Goal: Task Accomplishment & Management: Complete application form

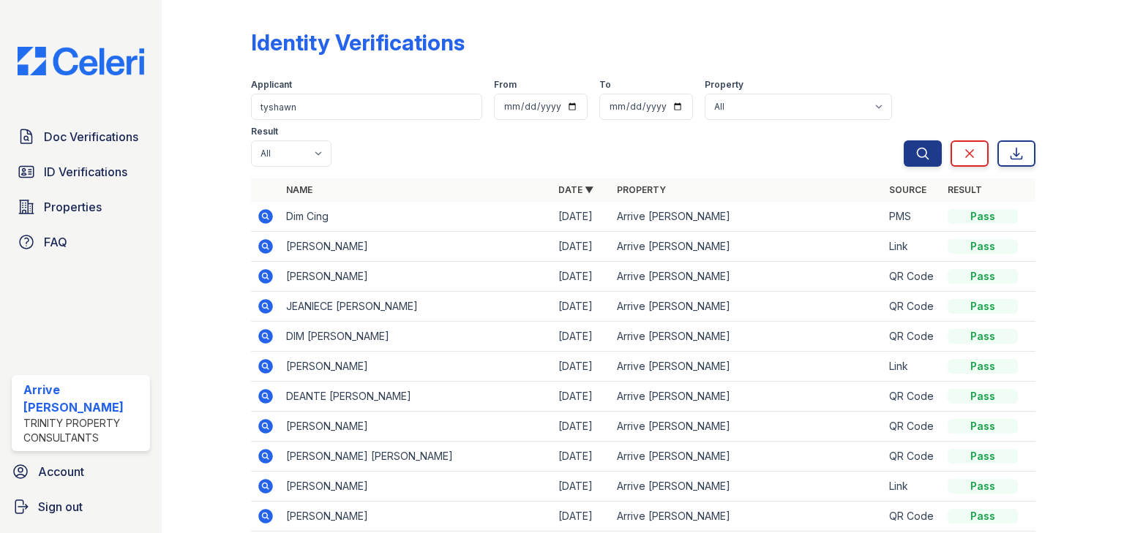
type input "tyshawn"
click at [903, 140] on button "Search" at bounding box center [922, 153] width 38 height 26
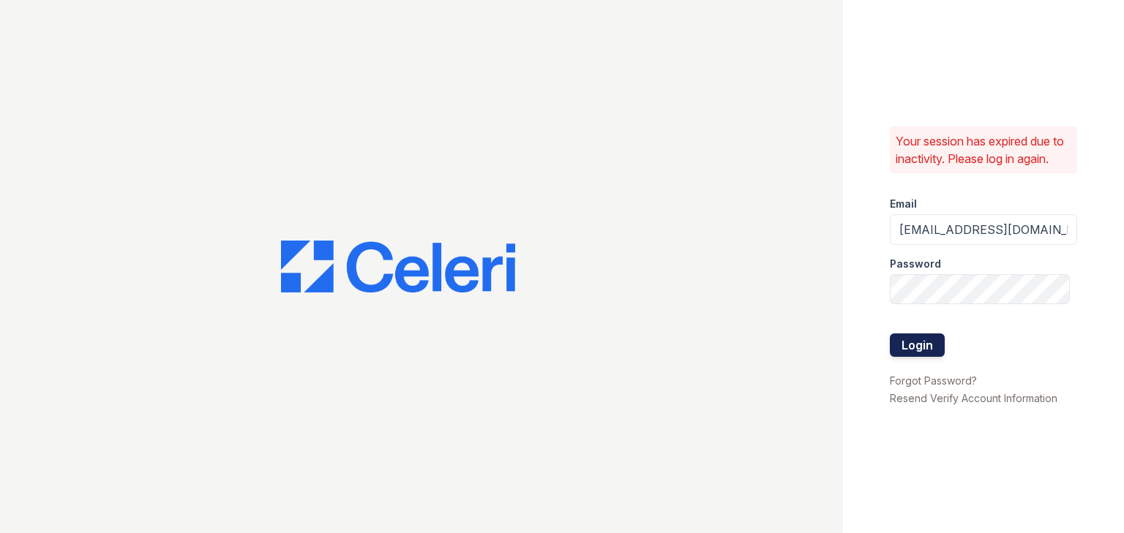
click at [919, 345] on button "Login" at bounding box center [917, 345] width 55 height 23
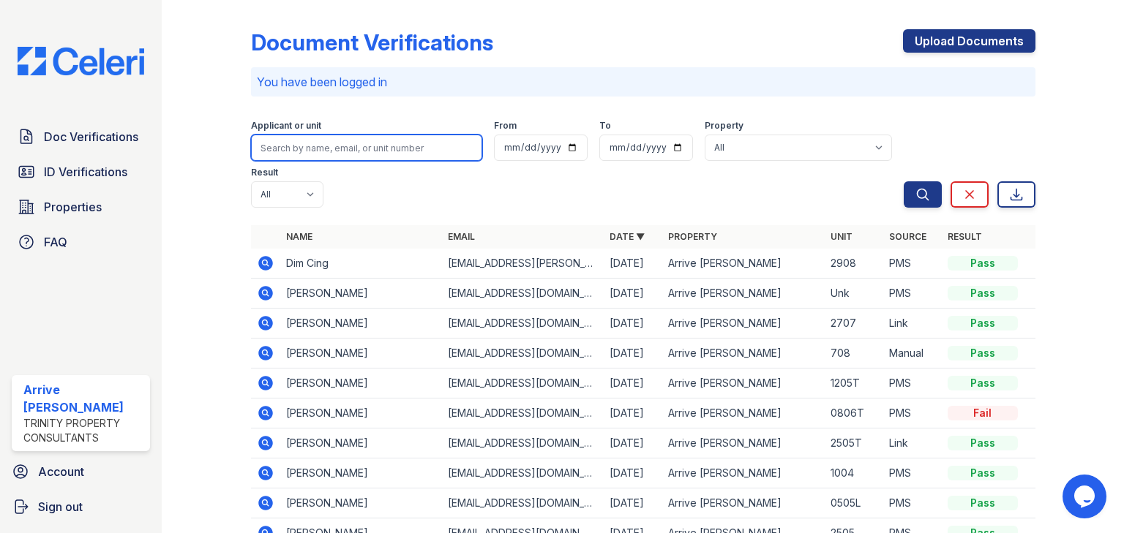
click at [359, 142] on input "search" at bounding box center [366, 148] width 231 height 26
type input "tyshawn"
click at [903, 181] on button "Search" at bounding box center [922, 194] width 38 height 26
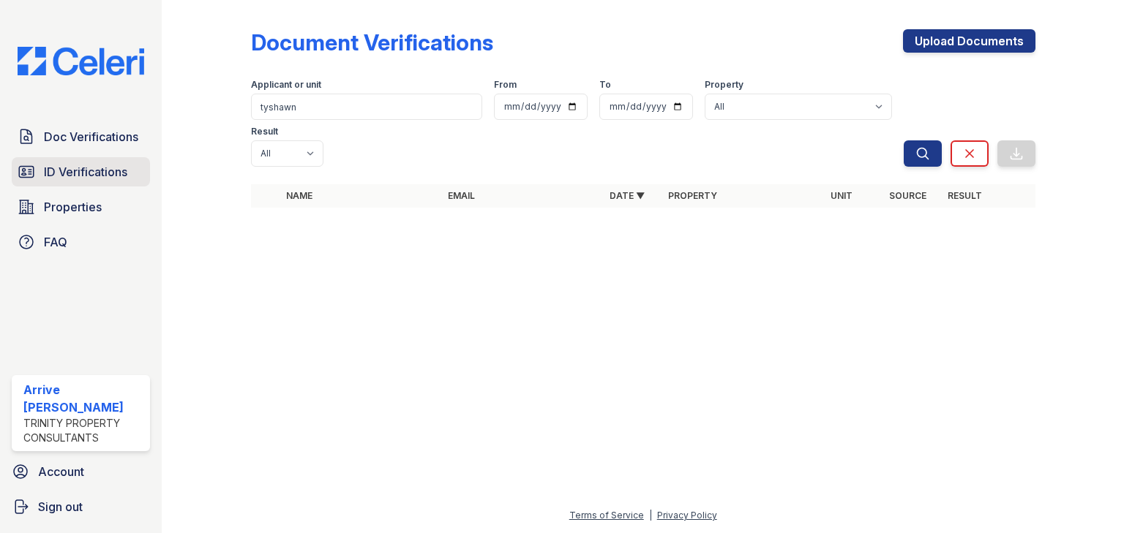
click at [29, 167] on icon at bounding box center [26, 171] width 15 height 11
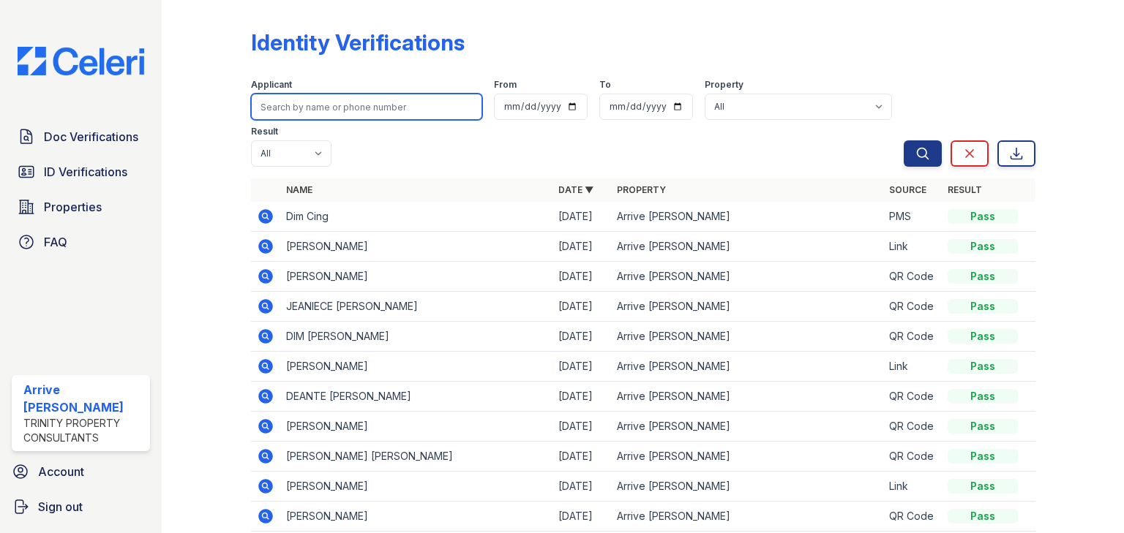
click at [333, 110] on input "search" at bounding box center [366, 107] width 231 height 26
type input "tr=yshawn"
click at [903, 140] on button "Search" at bounding box center [922, 153] width 38 height 26
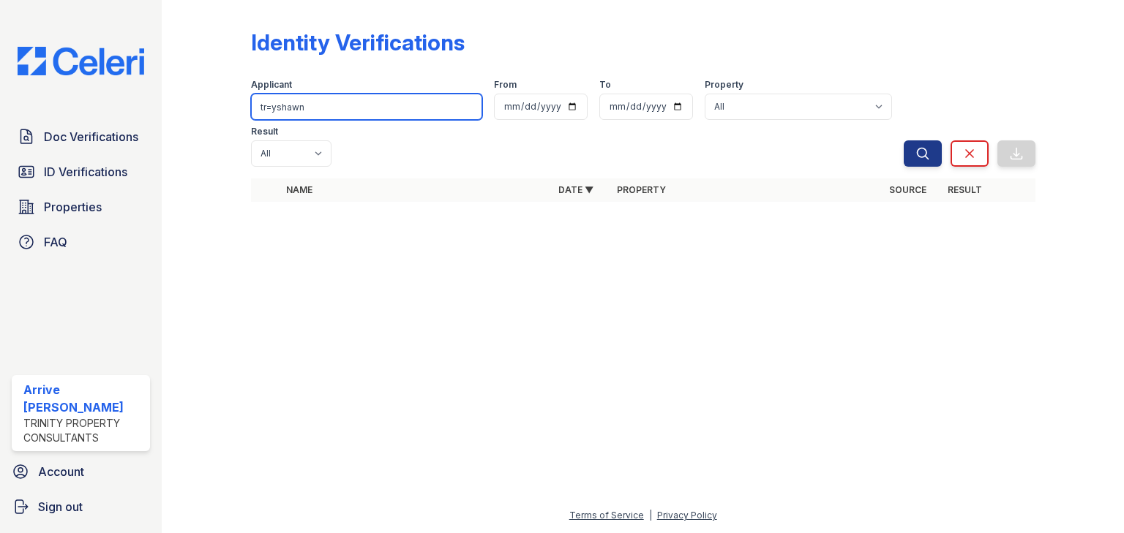
drag, startPoint x: 274, startPoint y: 105, endPoint x: 291, endPoint y: 105, distance: 16.8
click at [276, 105] on input "tr=yshawn" at bounding box center [366, 107] width 231 height 26
click at [292, 105] on input "tshawn" at bounding box center [366, 107] width 231 height 26
click at [287, 109] on input "tshawn" at bounding box center [366, 107] width 231 height 26
type input "tyshawn"
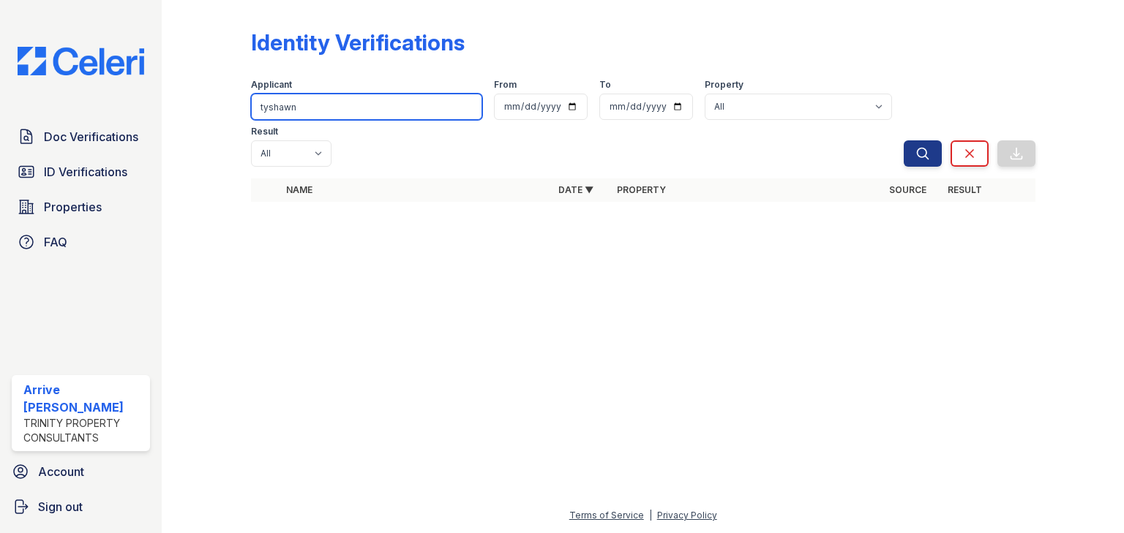
click at [903, 140] on button "Search" at bounding box center [922, 153] width 38 height 26
click at [329, 108] on input "tyshawn" at bounding box center [366, 107] width 231 height 26
click at [321, 100] on input "tyshawn" at bounding box center [366, 107] width 231 height 26
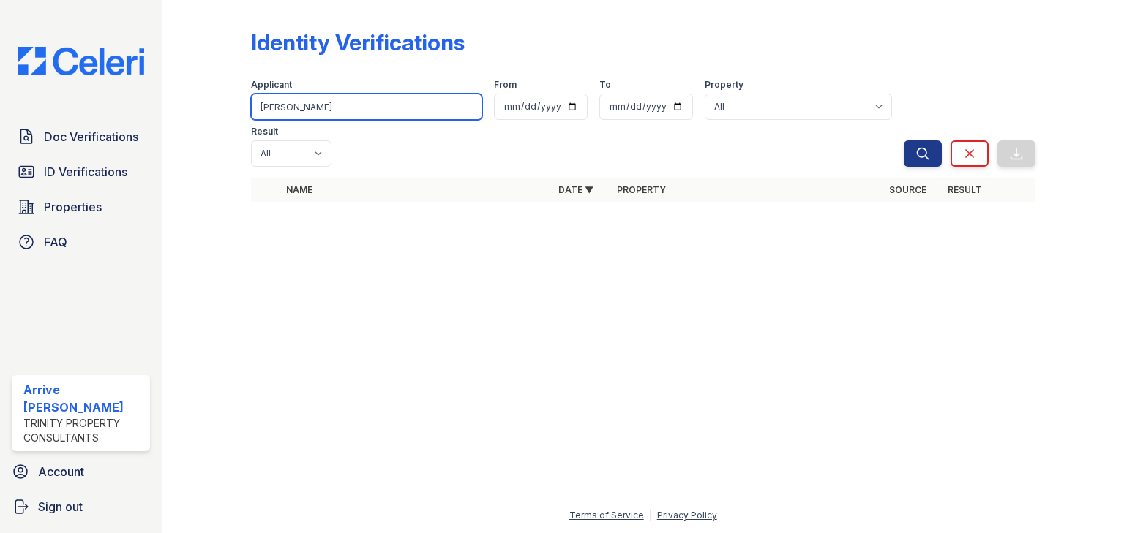
type input "johnson"
click at [903, 140] on button "Search" at bounding box center [922, 153] width 38 height 26
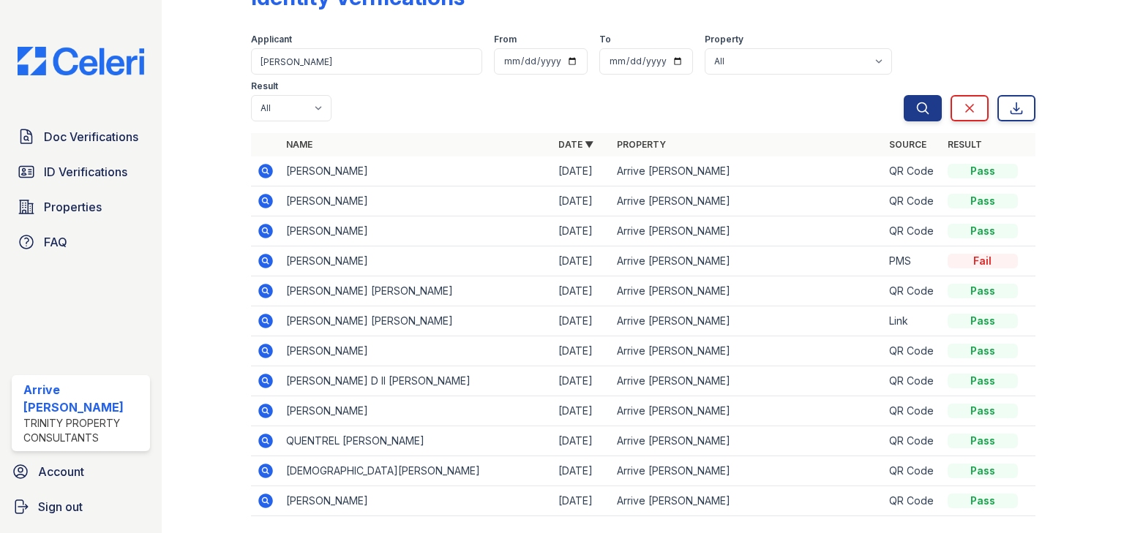
scroll to position [91, 0]
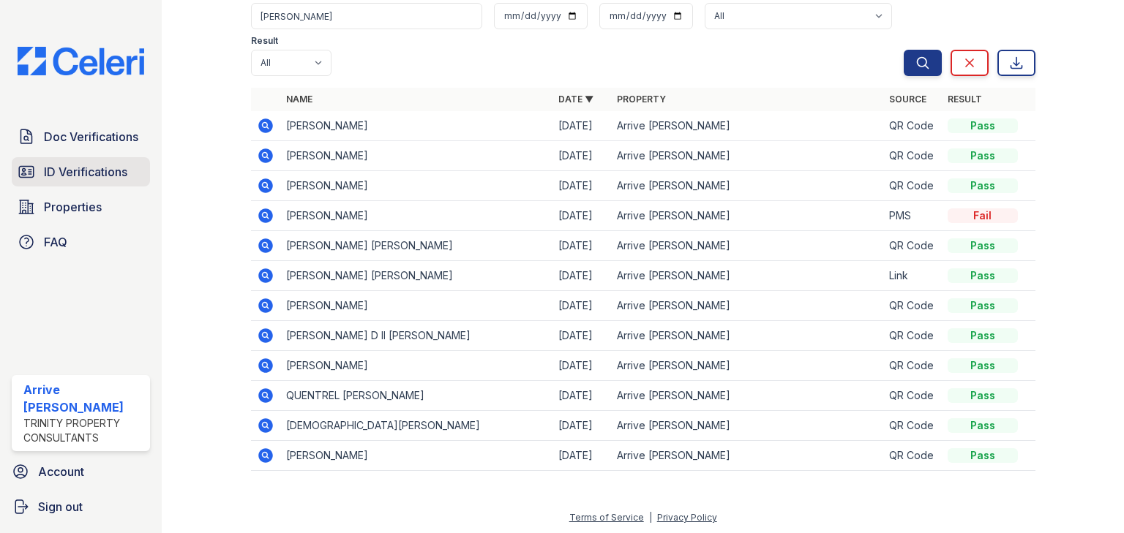
click at [67, 174] on span "ID Verifications" at bounding box center [85, 172] width 83 height 18
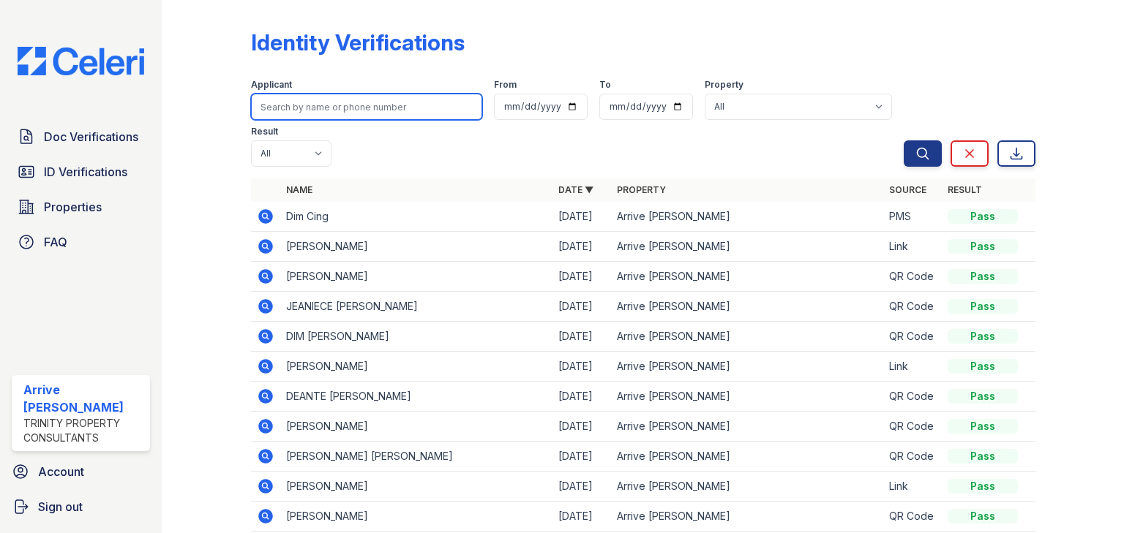
click at [287, 107] on input "search" at bounding box center [366, 107] width 231 height 26
type input "johnson"
click at [903, 140] on button "Search" at bounding box center [922, 153] width 38 height 26
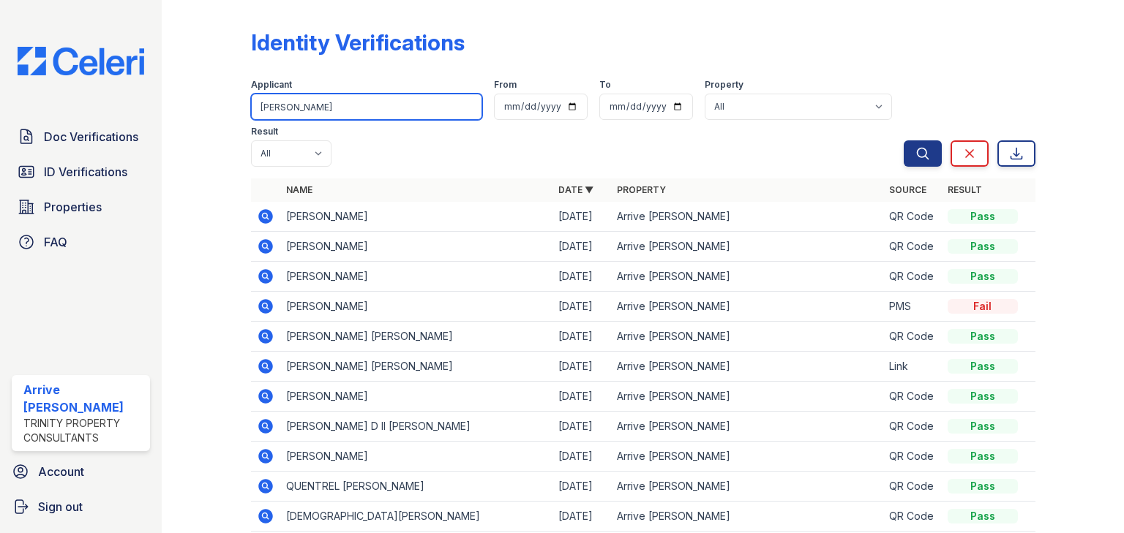
click at [300, 94] on input "johnson" at bounding box center [366, 107] width 231 height 26
click at [903, 140] on button "Search" at bounding box center [922, 153] width 38 height 26
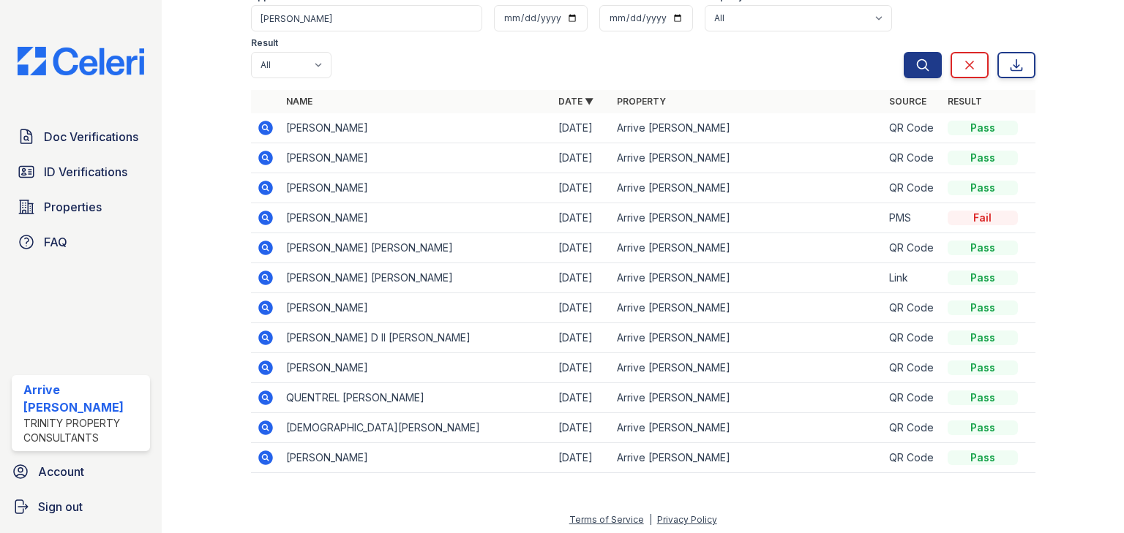
scroll to position [91, 0]
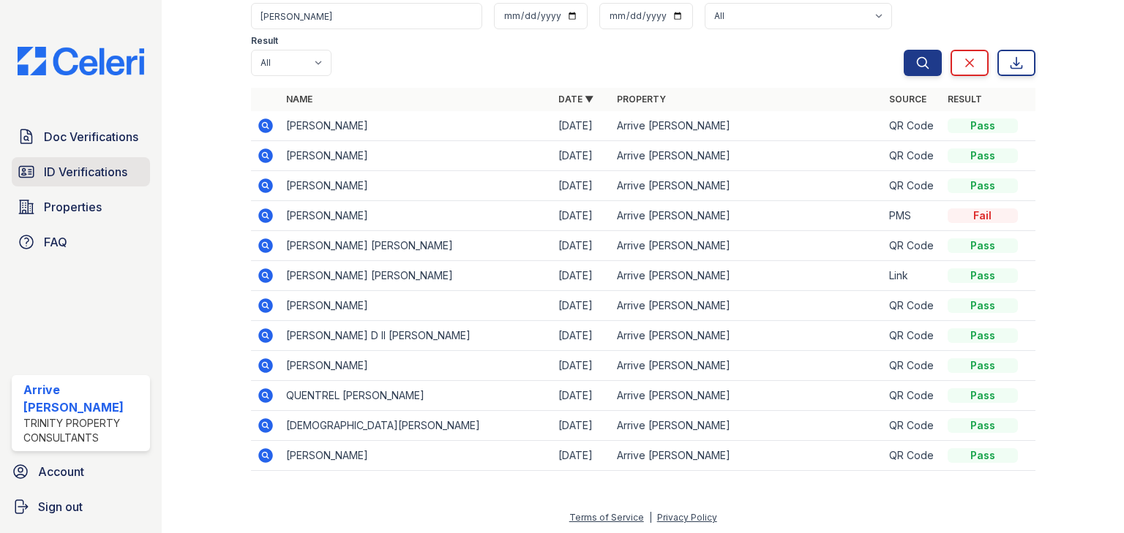
click at [73, 166] on span "ID Verifications" at bounding box center [85, 172] width 83 height 18
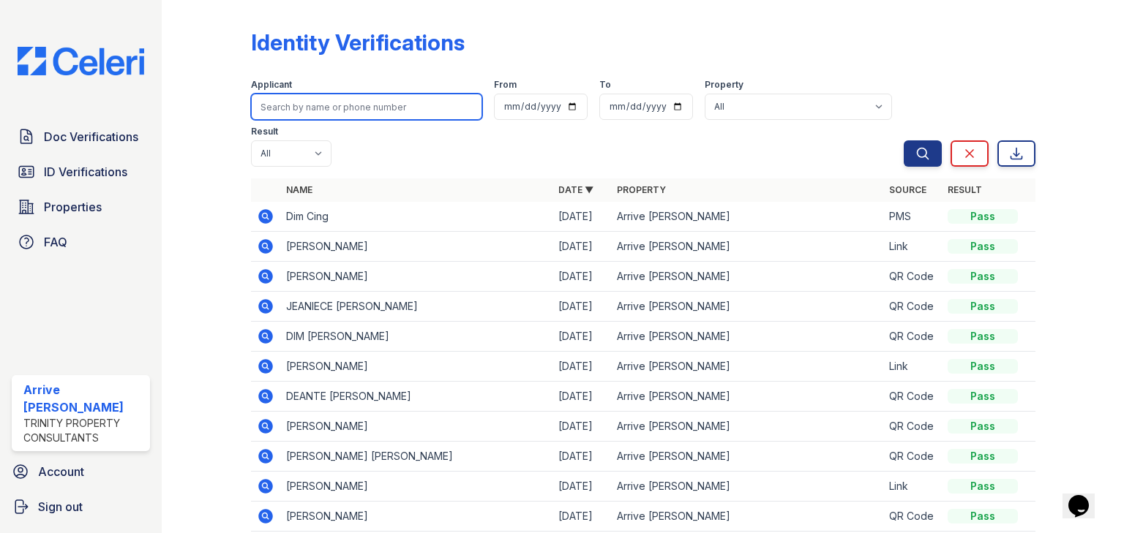
click at [336, 98] on input "search" at bounding box center [366, 107] width 231 height 26
type input "johnson"
click at [903, 140] on button "Search" at bounding box center [922, 153] width 38 height 26
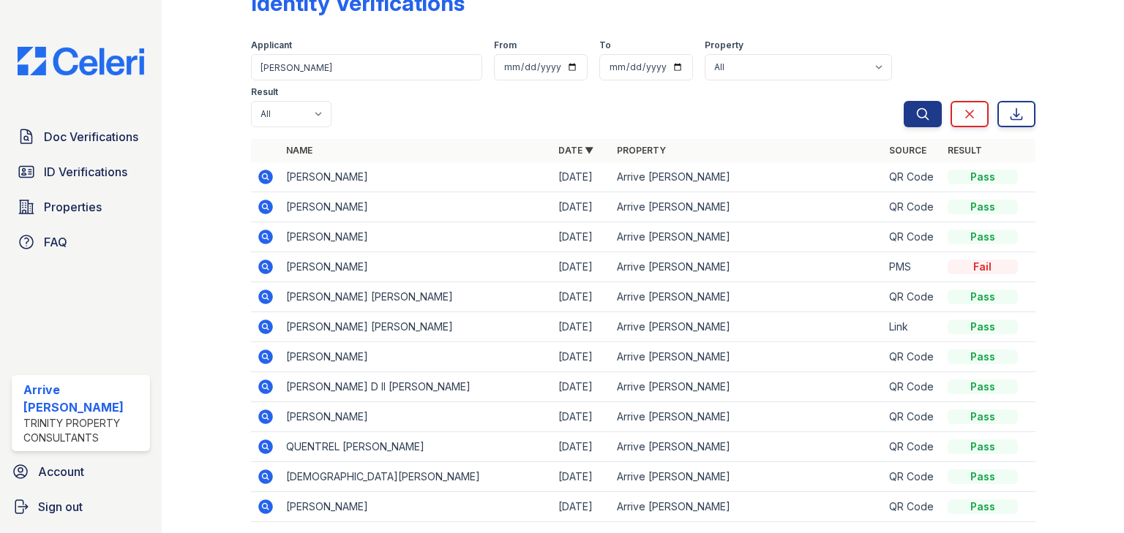
scroll to position [91, 0]
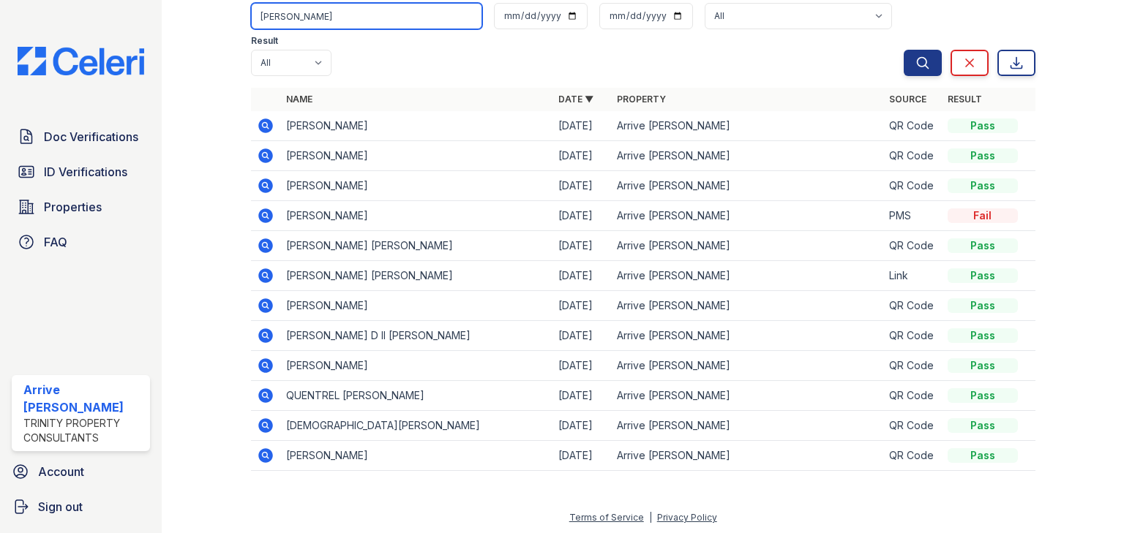
click at [332, 15] on input "johnson" at bounding box center [366, 16] width 231 height 26
type input "Tyshawn"
click at [903, 50] on button "Search" at bounding box center [922, 63] width 38 height 26
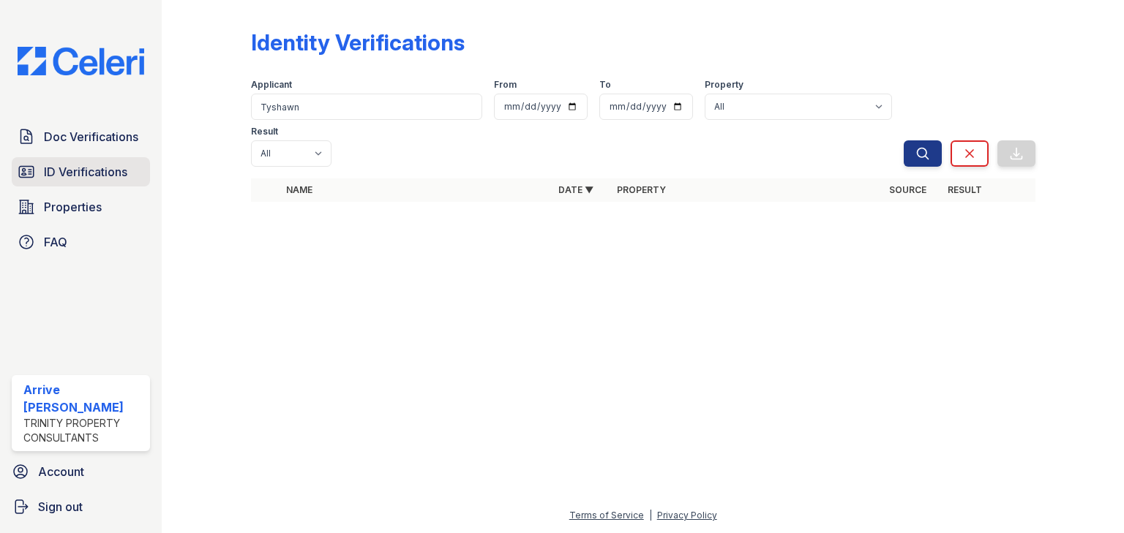
click at [113, 165] on span "ID Verifications" at bounding box center [85, 172] width 83 height 18
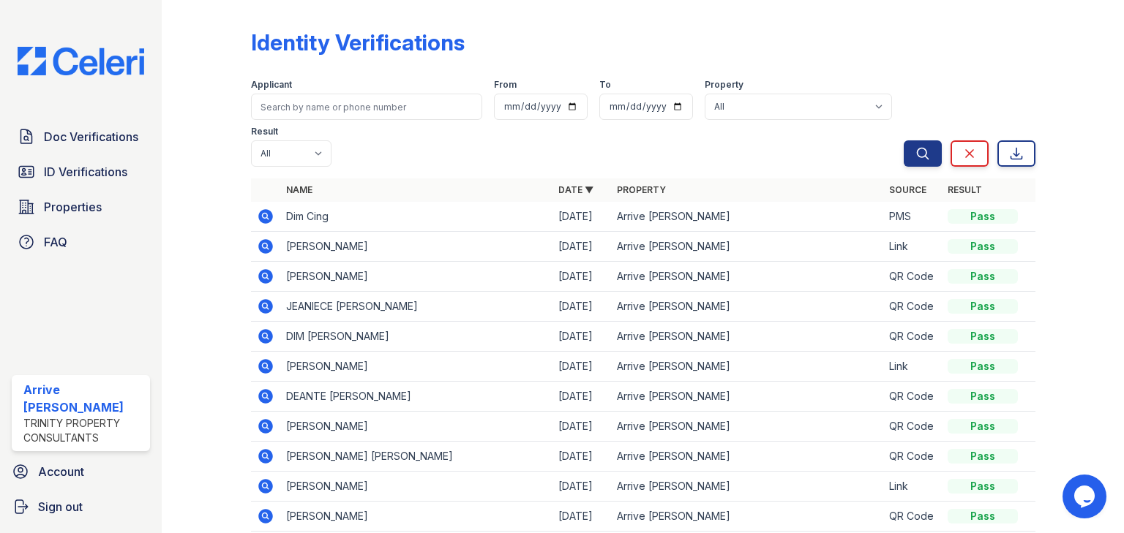
scroll to position [108, 0]
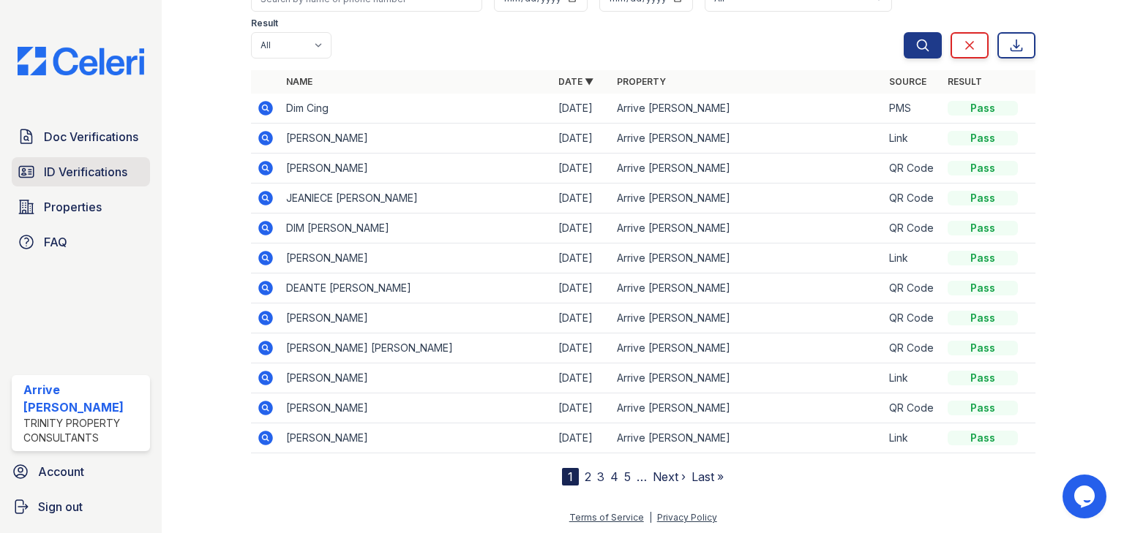
click at [98, 167] on span "ID Verifications" at bounding box center [85, 172] width 83 height 18
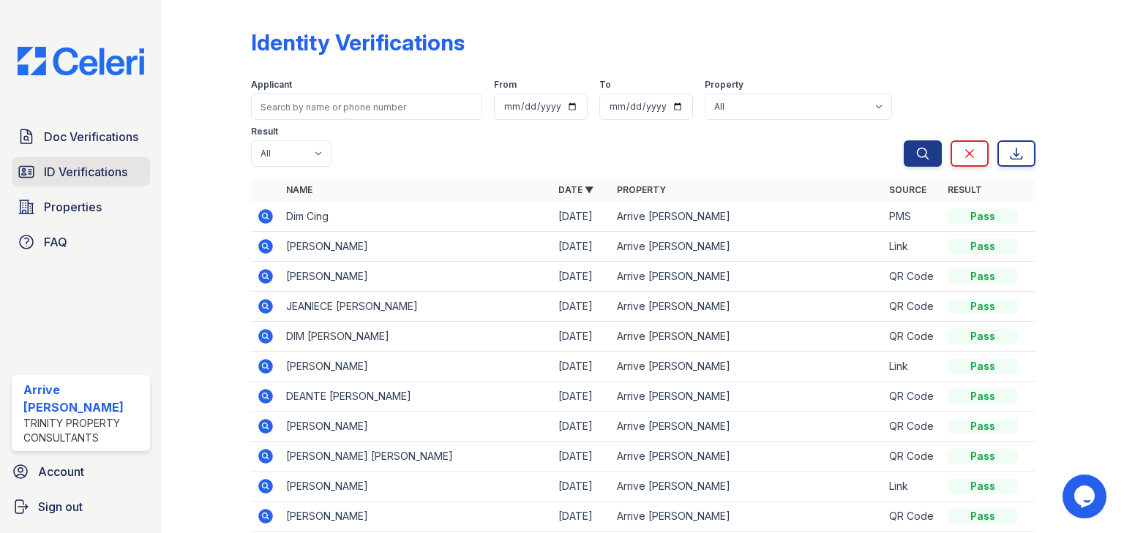
click at [110, 176] on span "ID Verifications" at bounding box center [85, 172] width 83 height 18
click at [93, 171] on span "ID Verifications" at bounding box center [85, 172] width 83 height 18
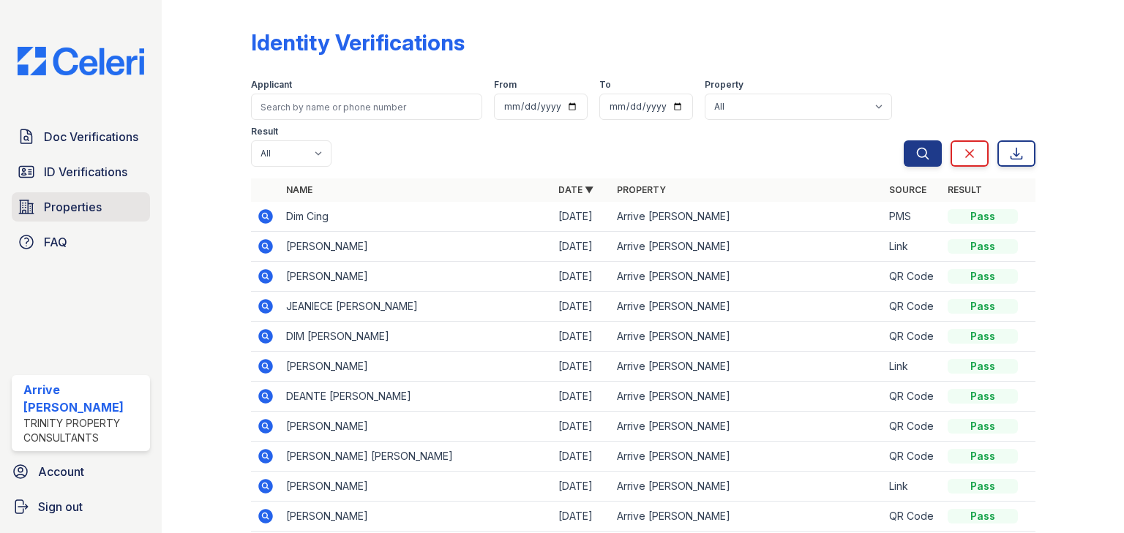
click at [61, 210] on span "Properties" at bounding box center [73, 207] width 58 height 18
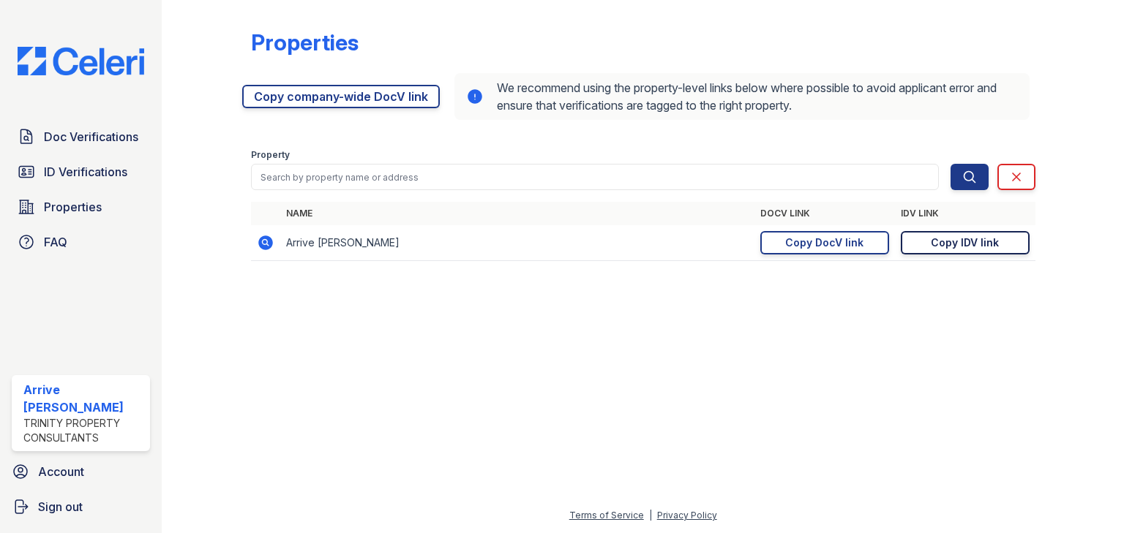
click at [951, 238] on div "Copy IDV link" at bounding box center [964, 243] width 68 height 15
click at [86, 178] on span "ID Verifications" at bounding box center [85, 172] width 83 height 18
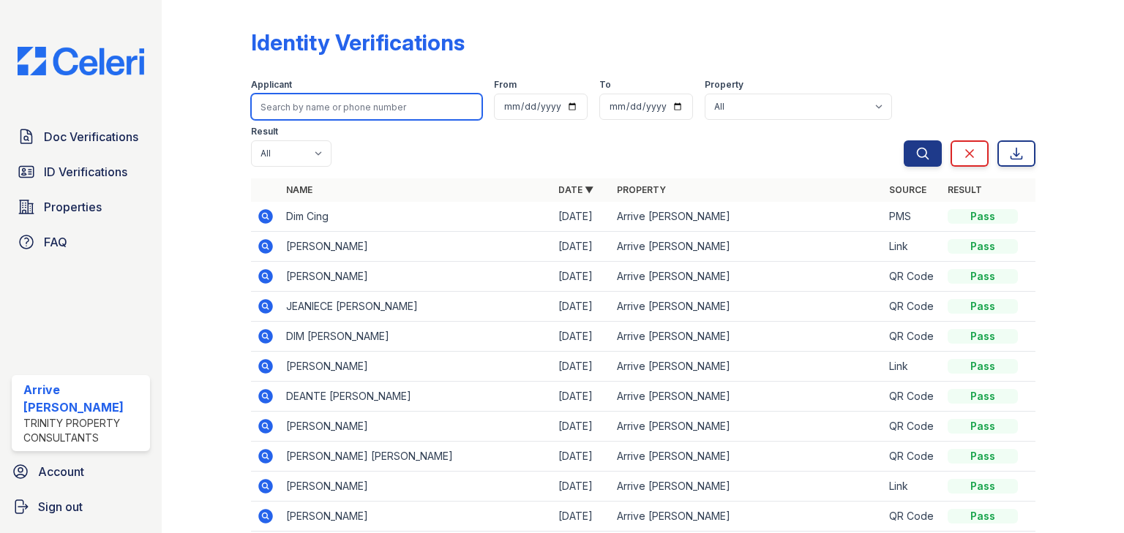
click at [306, 108] on input "search" at bounding box center [366, 107] width 231 height 26
type input "tyshawn"
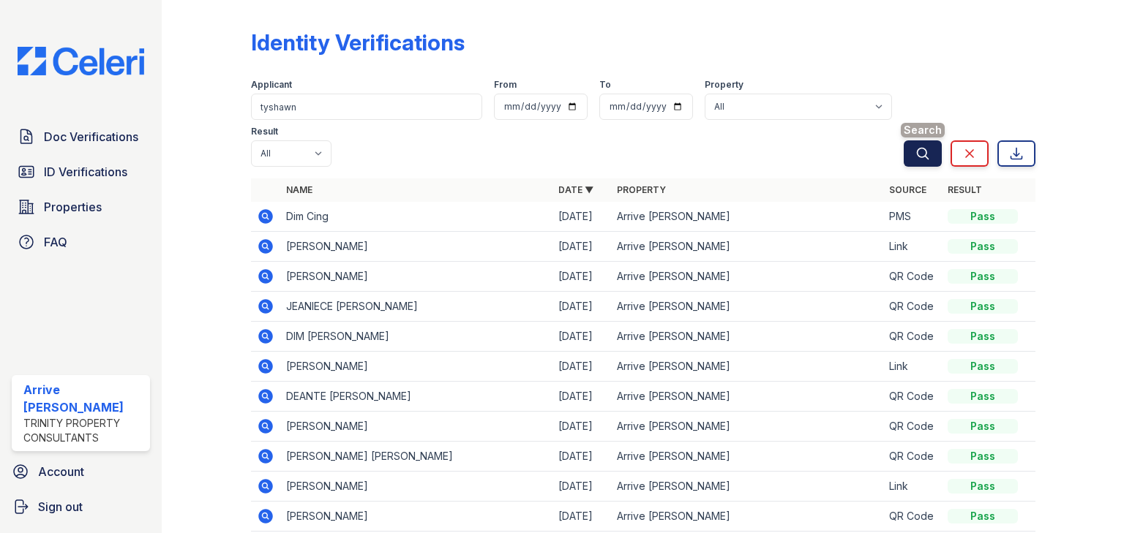
click at [930, 152] on button "Search" at bounding box center [922, 153] width 38 height 26
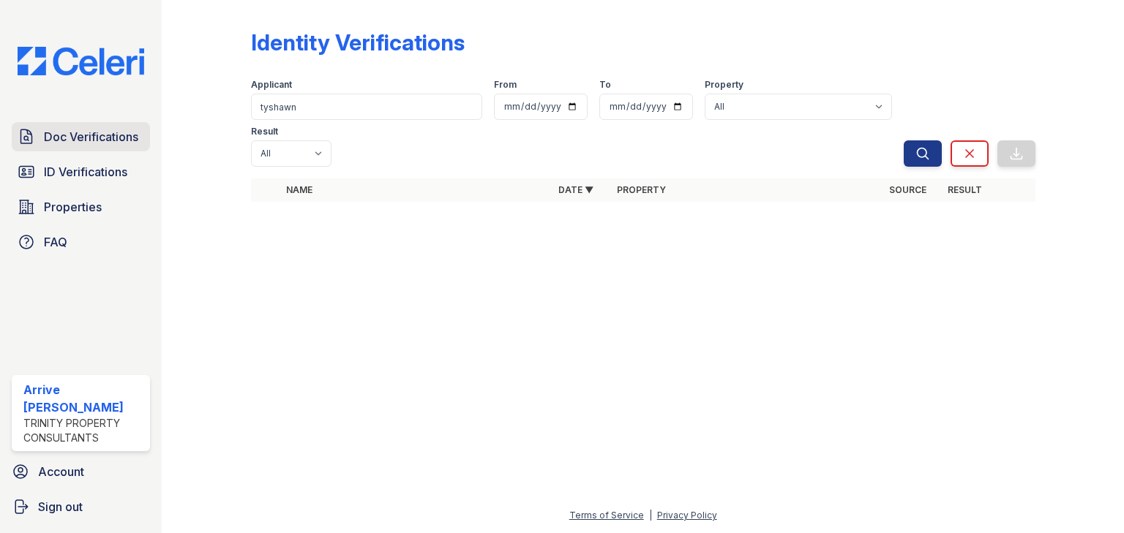
click at [91, 148] on link "Doc Verifications" at bounding box center [81, 136] width 138 height 29
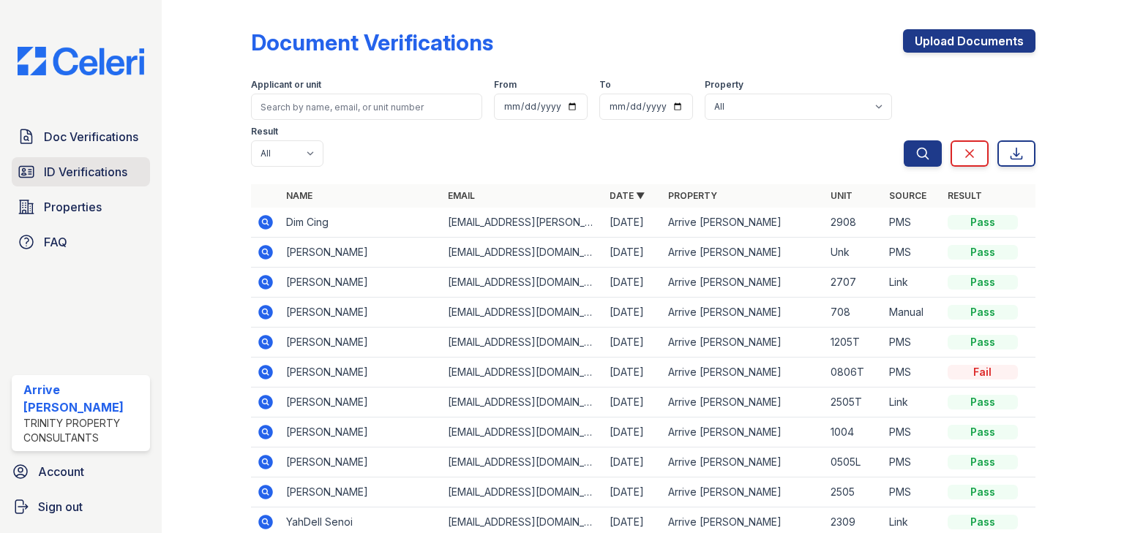
click at [94, 175] on span "ID Verifications" at bounding box center [85, 172] width 83 height 18
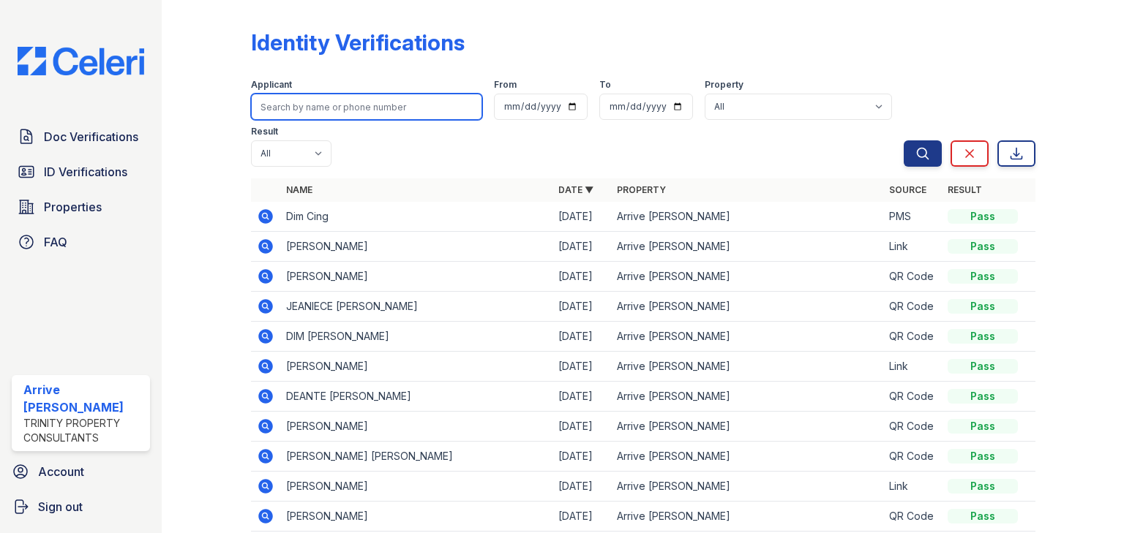
click at [279, 100] on input "search" at bounding box center [366, 107] width 231 height 26
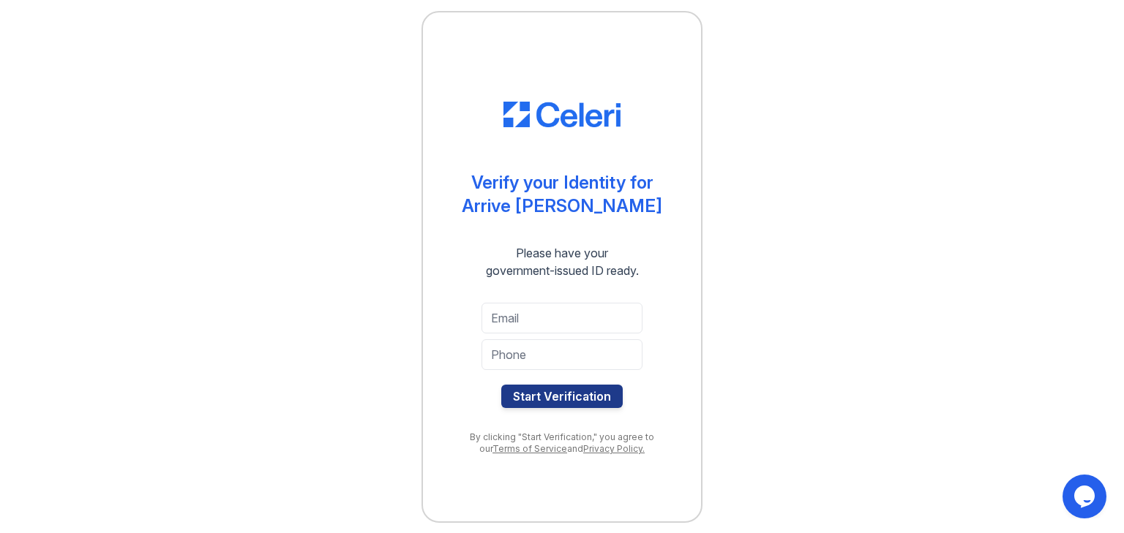
click at [553, 76] on div "Verify your Identity for Arrive Lex Please have your government-issued ID ready…" at bounding box center [561, 266] width 219 height 389
click at [545, 105] on img at bounding box center [561, 115] width 117 height 26
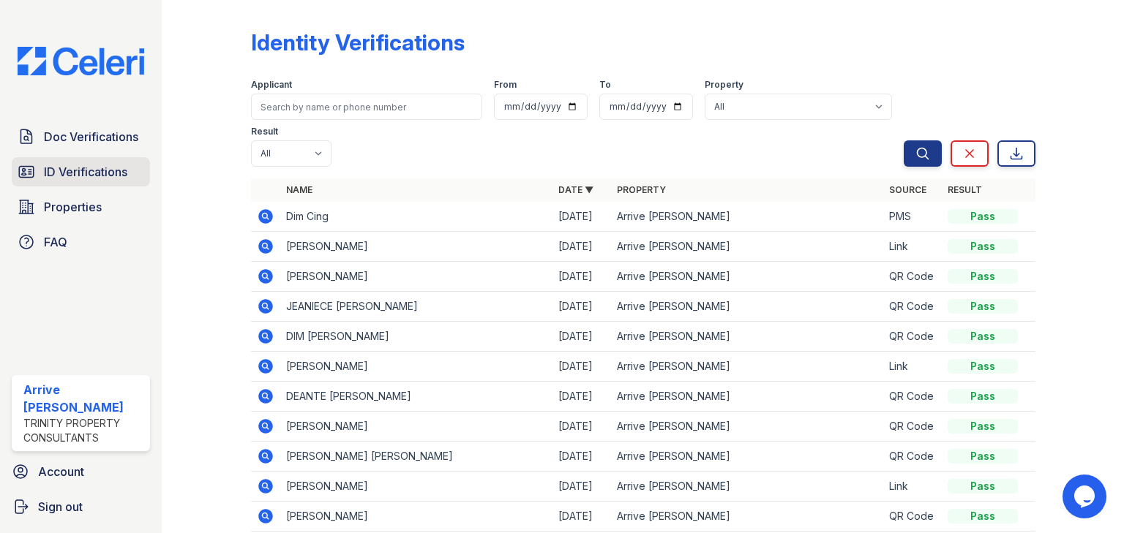
click at [104, 173] on span "ID Verifications" at bounding box center [85, 172] width 83 height 18
click at [78, 173] on span "ID Verifications" at bounding box center [85, 172] width 83 height 18
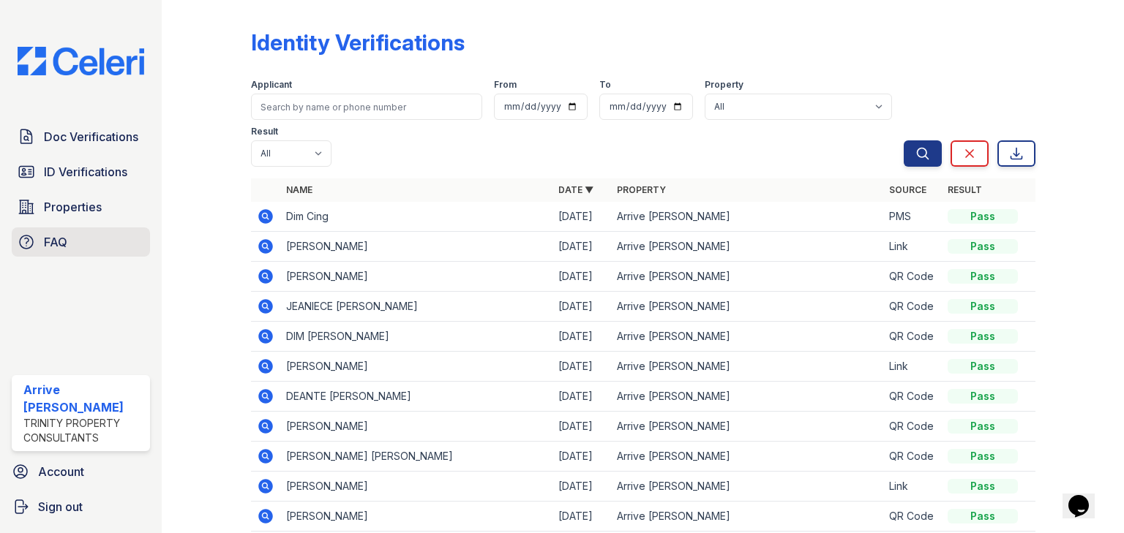
click at [68, 238] on link "FAQ" at bounding box center [81, 241] width 138 height 29
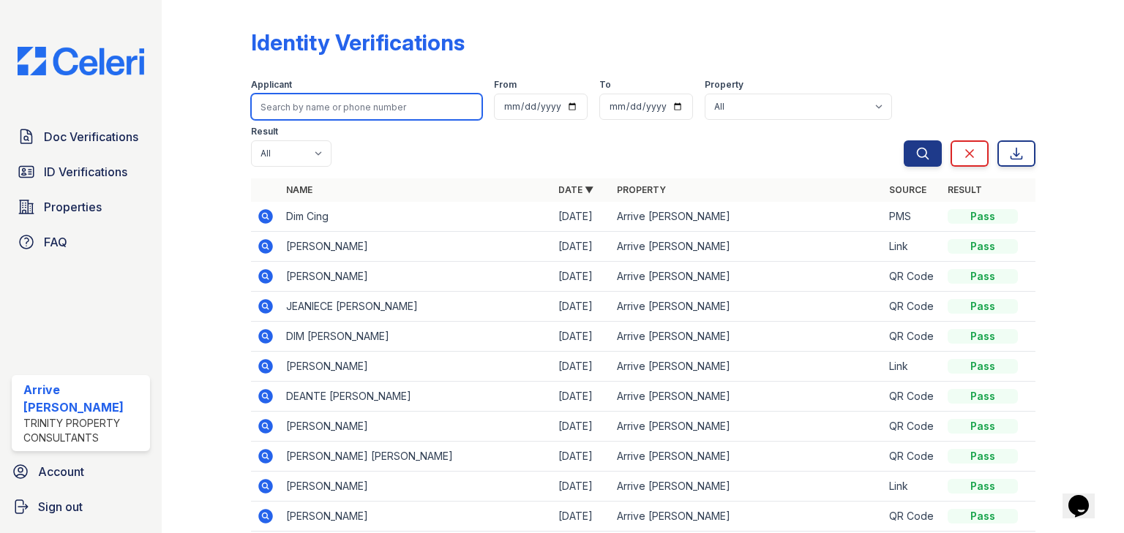
click at [287, 110] on input "search" at bounding box center [366, 107] width 231 height 26
type input "cheri"
click at [903, 140] on button "Search" at bounding box center [922, 153] width 38 height 26
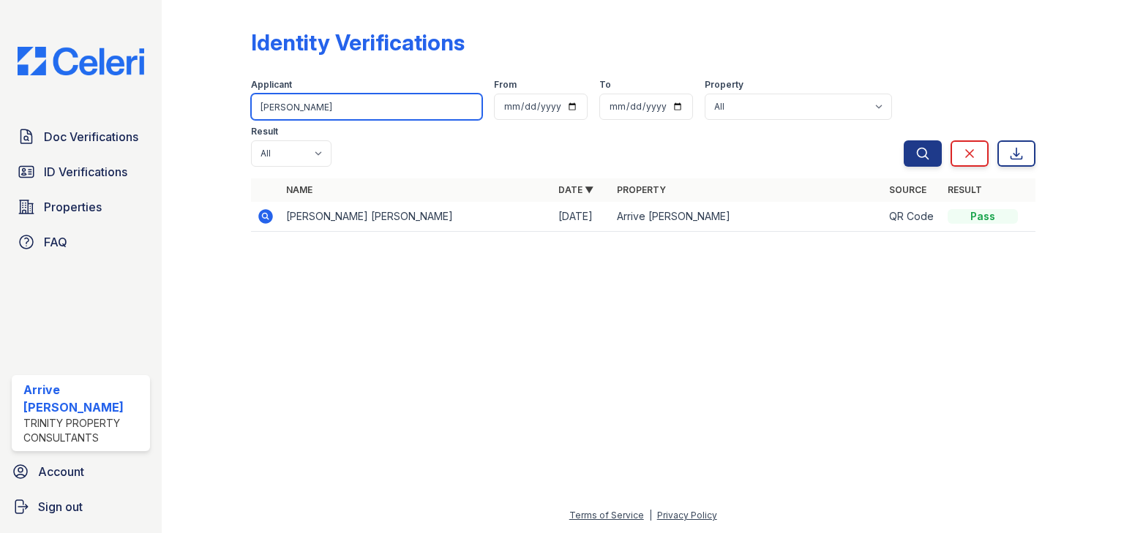
click at [345, 108] on input "cheri" at bounding box center [366, 107] width 231 height 26
type input "haut"
click at [903, 140] on button "Search" at bounding box center [922, 153] width 38 height 26
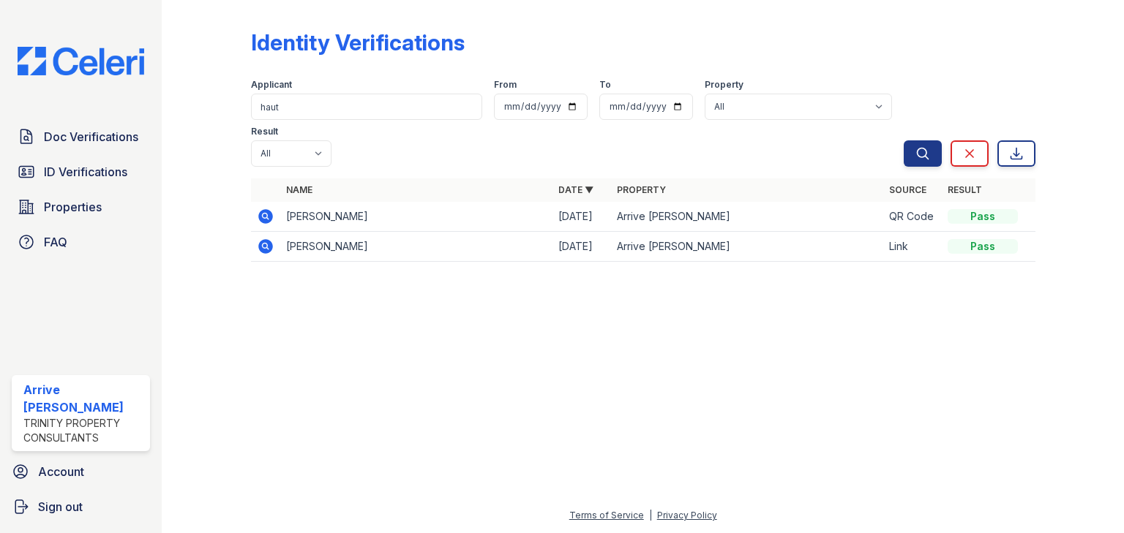
click at [271, 209] on icon at bounding box center [265, 216] width 15 height 15
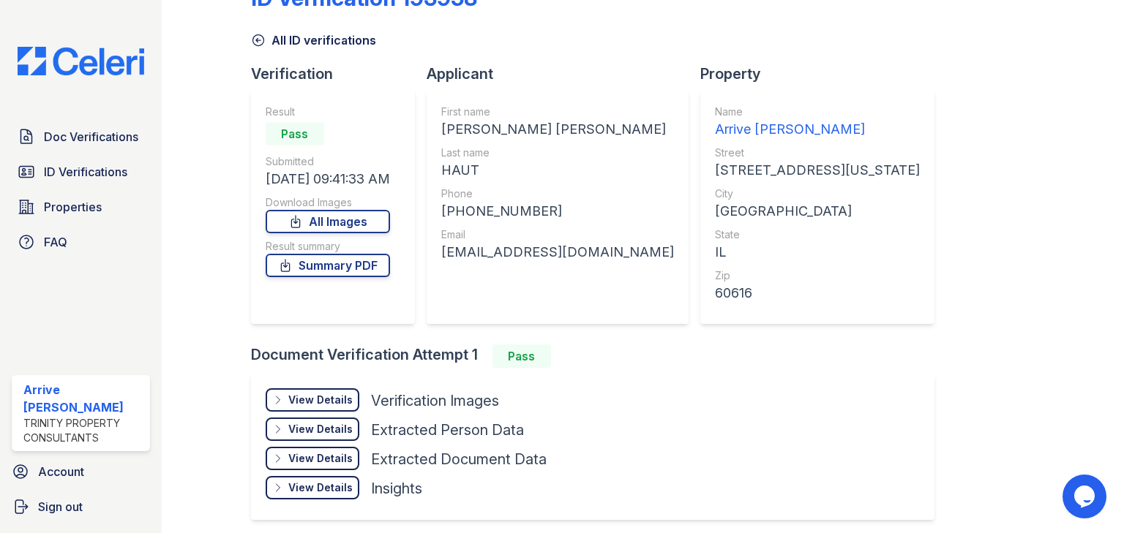
scroll to position [99, 0]
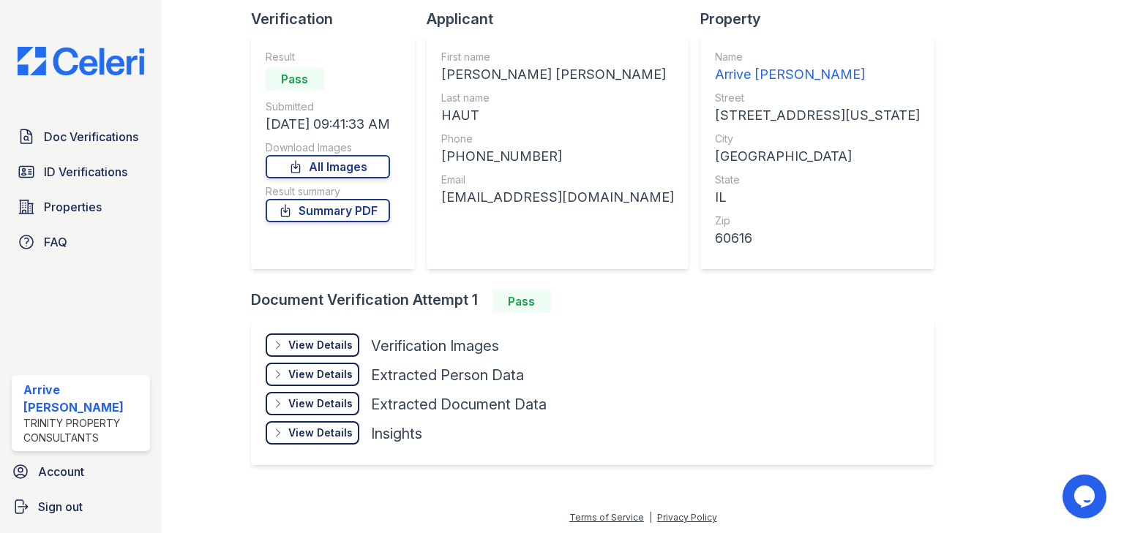
click at [278, 347] on icon at bounding box center [278, 345] width 12 height 12
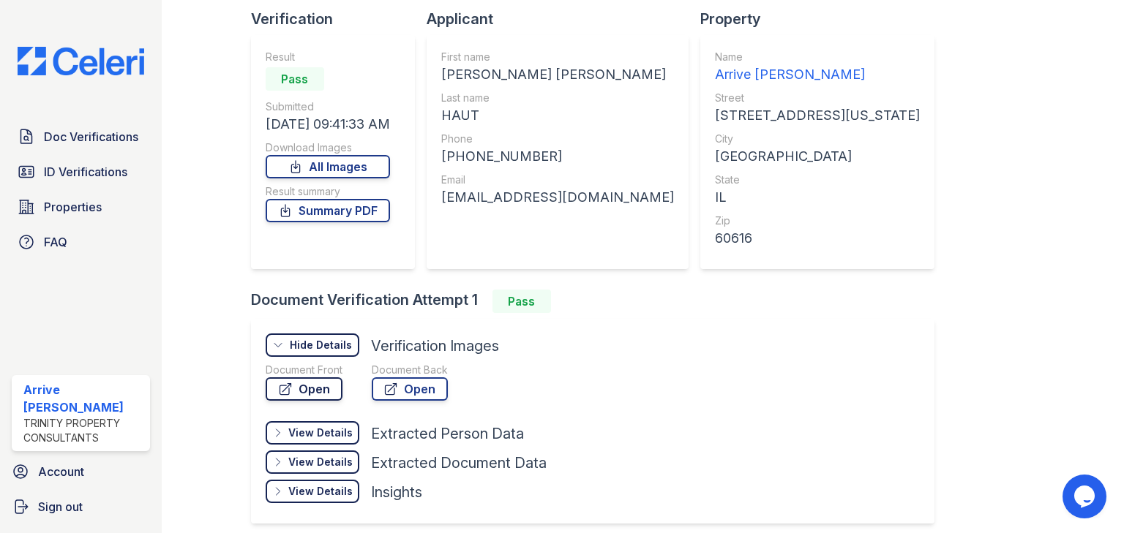
click at [294, 384] on link "Open" at bounding box center [304, 388] width 77 height 23
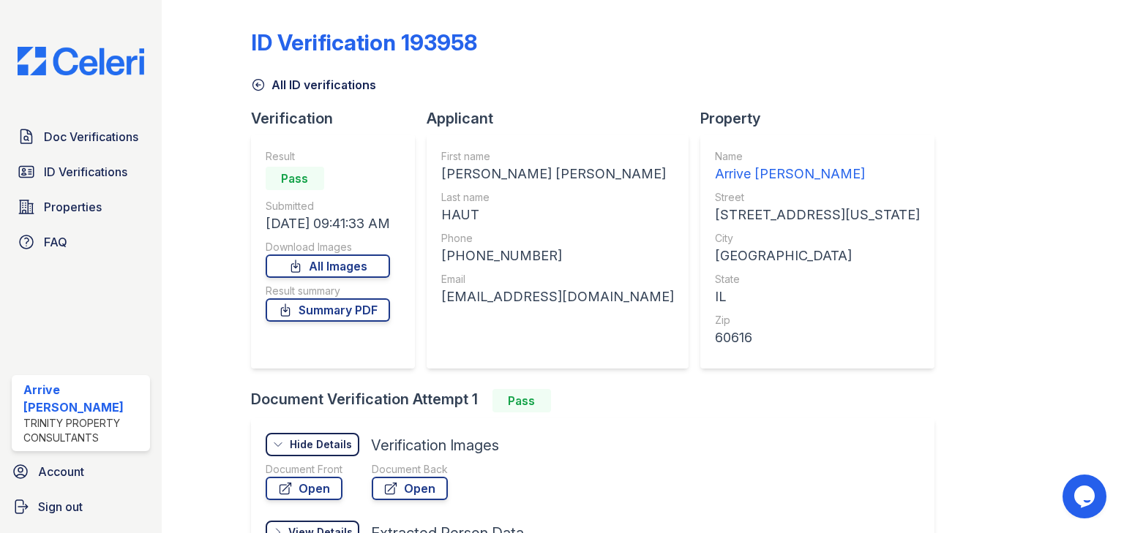
click at [253, 80] on icon at bounding box center [257, 85] width 11 height 11
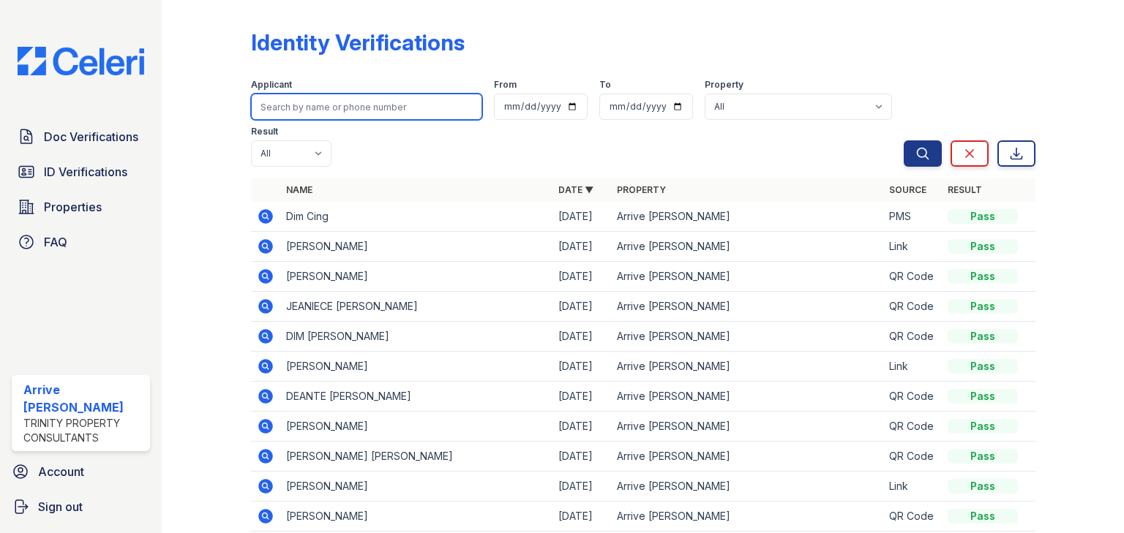
click at [316, 106] on input "search" at bounding box center [366, 107] width 231 height 26
type input "jeremy"
click at [903, 140] on button "Search" at bounding box center [922, 153] width 38 height 26
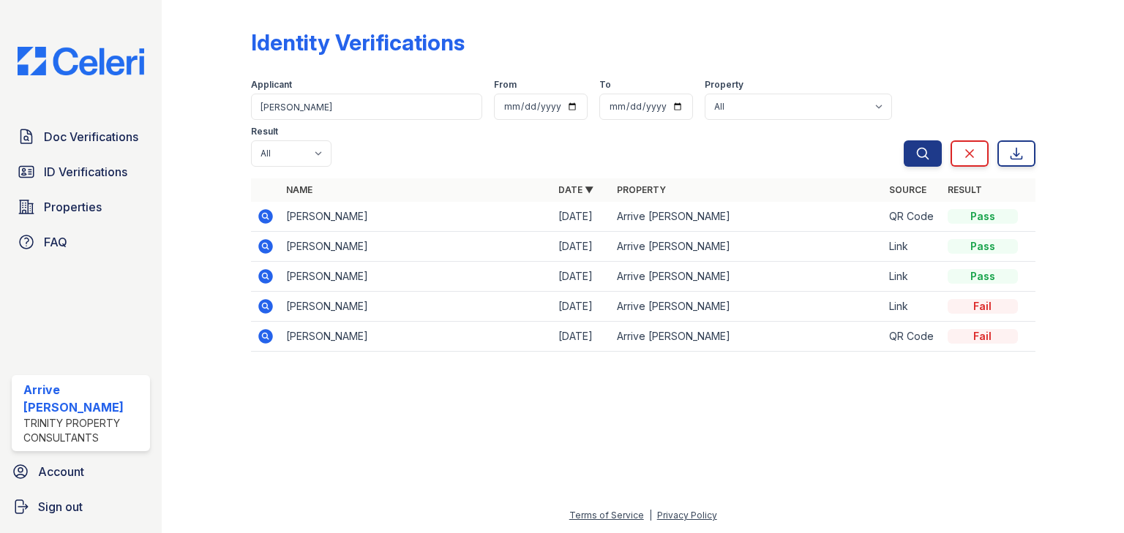
click at [258, 298] on icon at bounding box center [266, 307] width 18 height 18
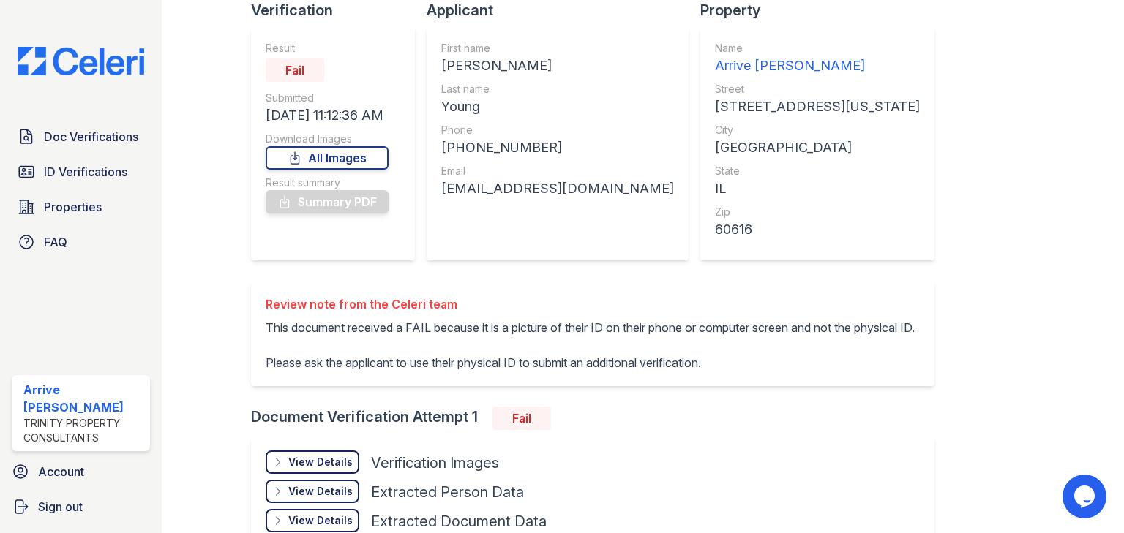
scroll to position [243, 0]
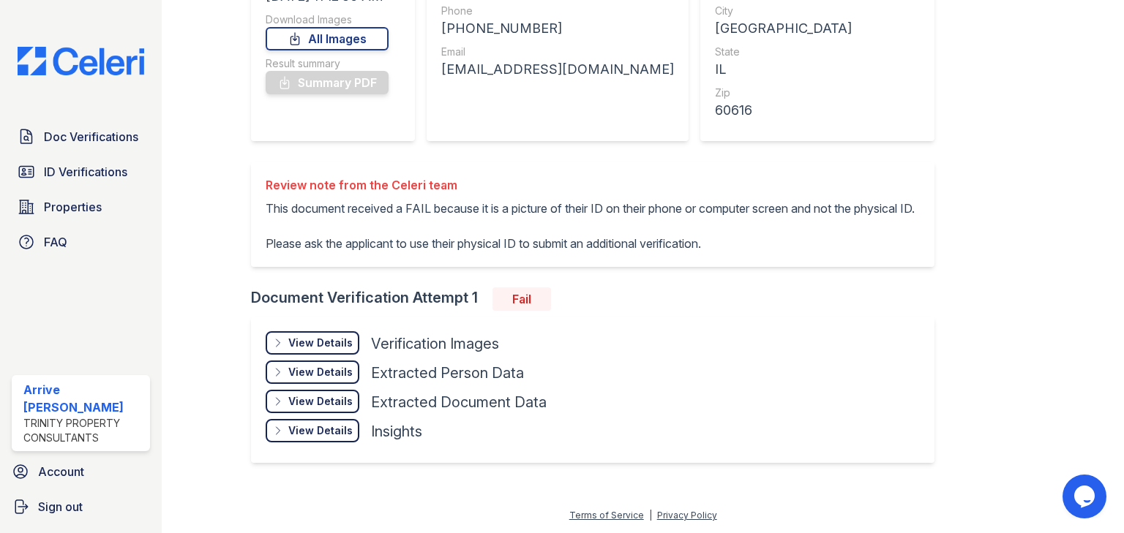
click at [302, 350] on div "View Details" at bounding box center [320, 343] width 64 height 15
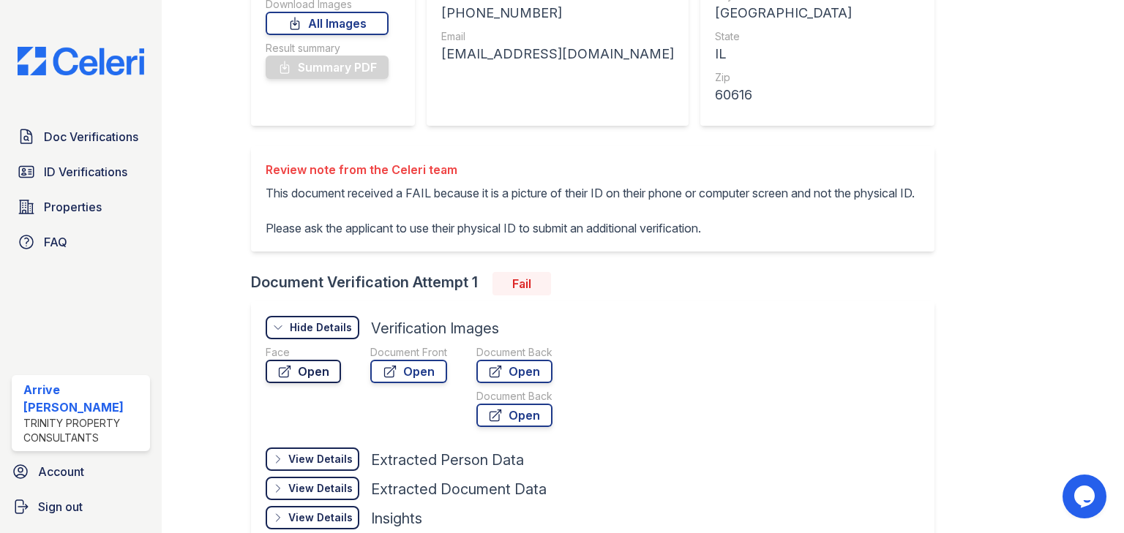
click at [301, 383] on link "Open" at bounding box center [303, 371] width 75 height 23
click at [405, 383] on link "Open" at bounding box center [408, 371] width 77 height 23
click at [497, 383] on link "Open" at bounding box center [514, 371] width 76 height 23
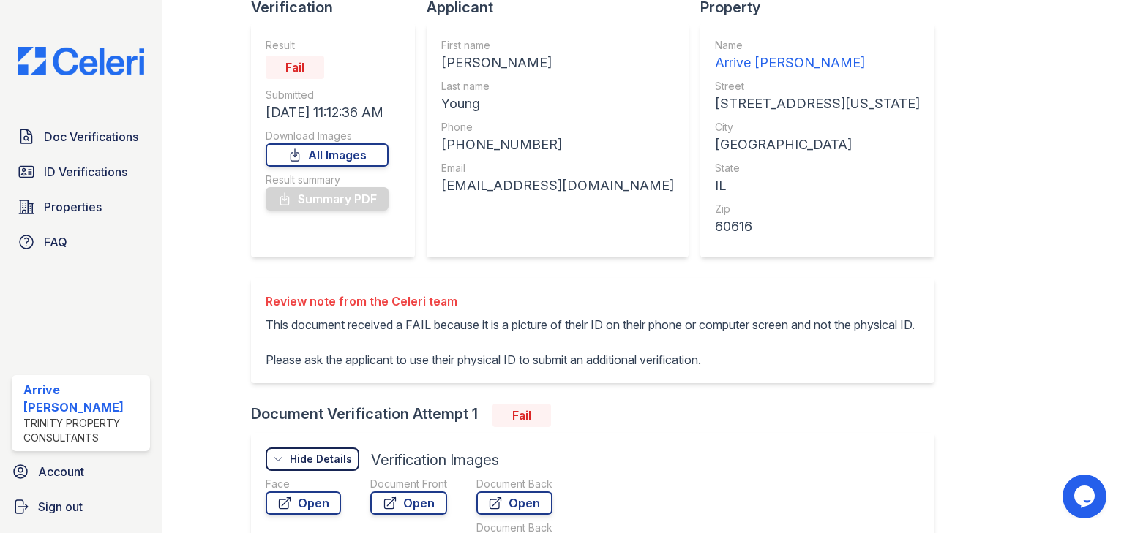
scroll to position [0, 0]
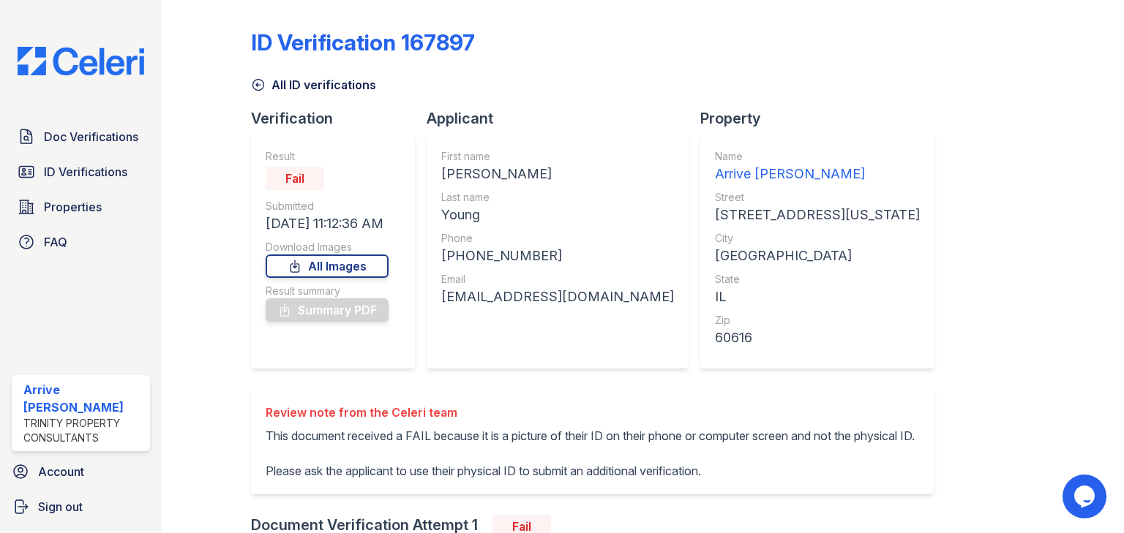
click at [255, 76] on link "All ID verifications" at bounding box center [313, 85] width 125 height 18
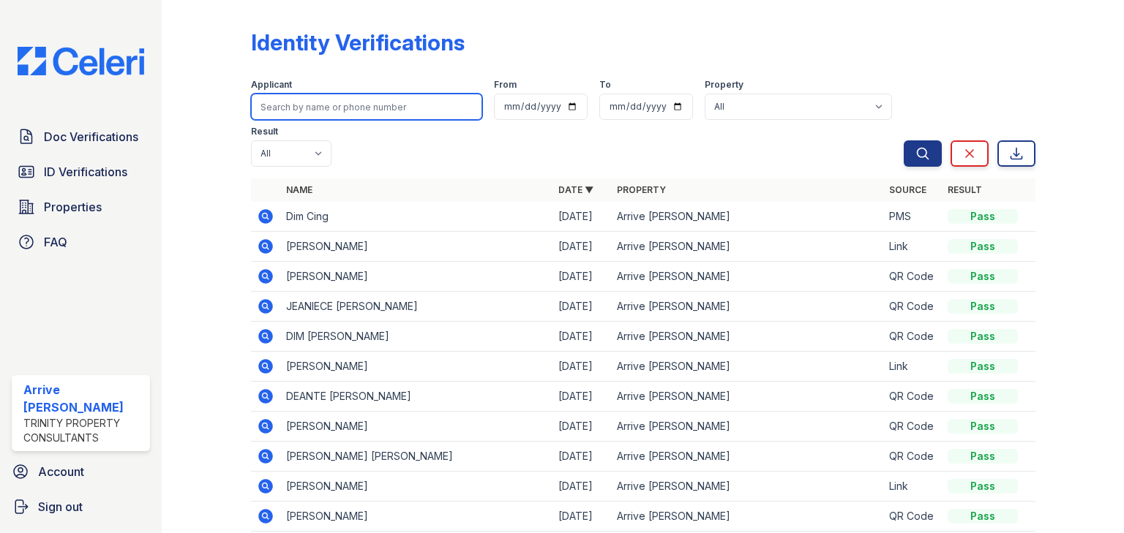
click at [293, 105] on input "search" at bounding box center [366, 107] width 231 height 26
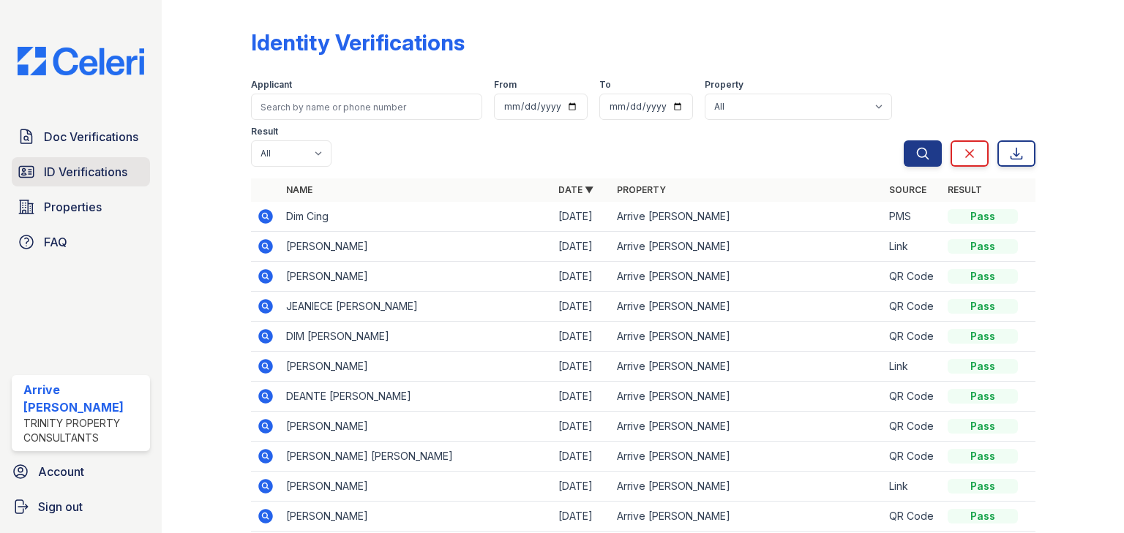
click at [53, 181] on link "ID Verifications" at bounding box center [81, 171] width 138 height 29
click at [71, 161] on link "ID Verifications" at bounding box center [81, 171] width 138 height 29
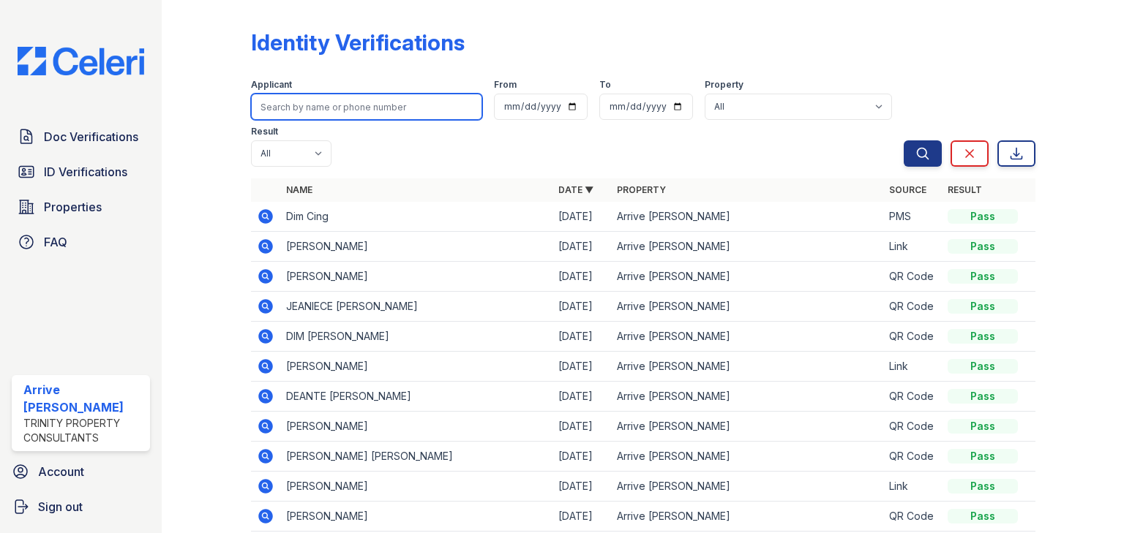
click at [269, 101] on input "search" at bounding box center [366, 107] width 231 height 26
type input "tyshawn"
click at [903, 140] on button "Search" at bounding box center [922, 153] width 38 height 26
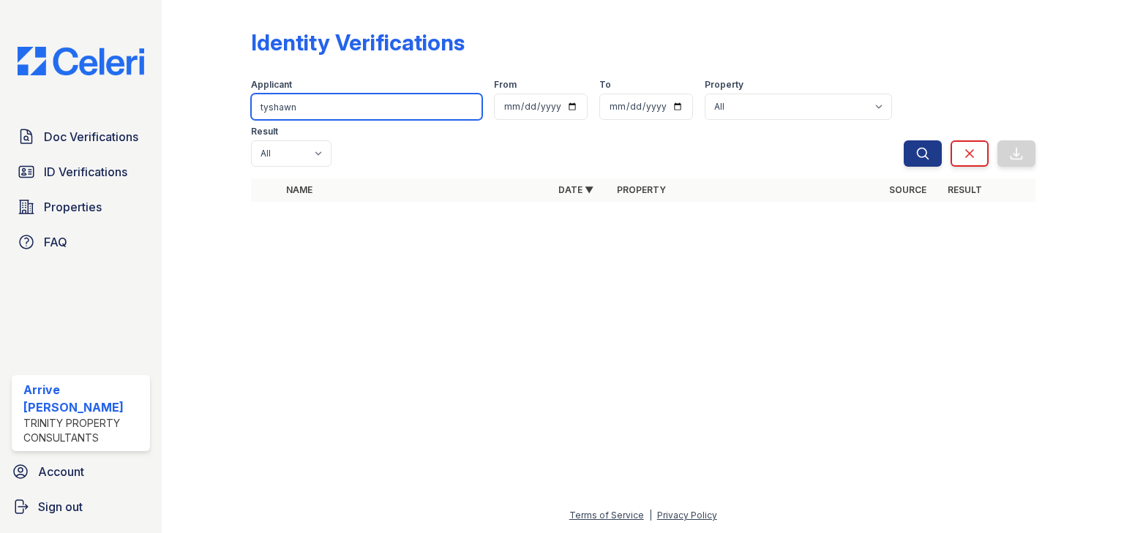
click at [287, 100] on input "tyshawn" at bounding box center [366, 107] width 231 height 26
type input "Tyshawn"
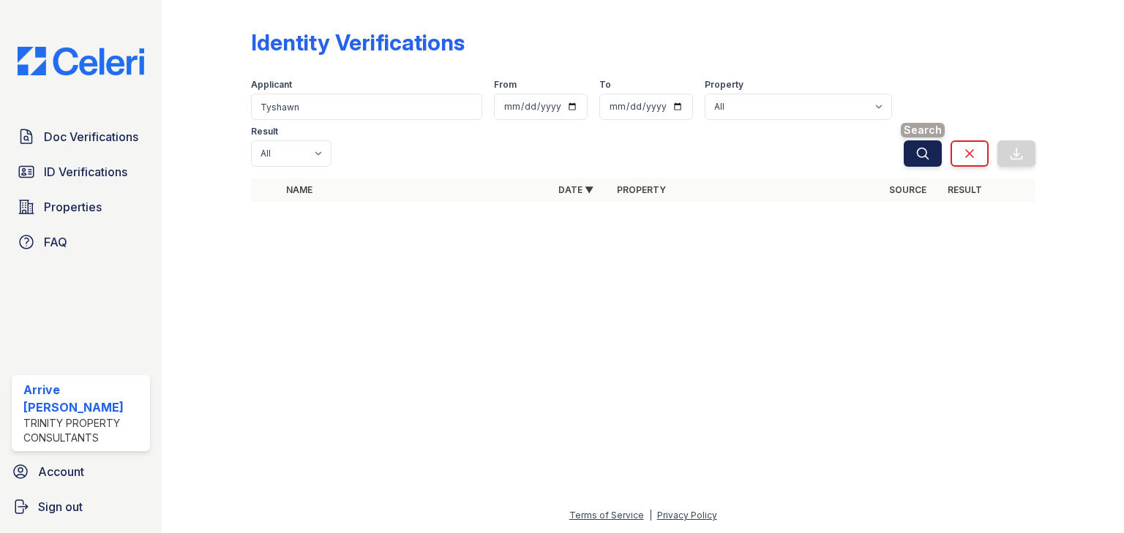
click at [918, 146] on icon "submit" at bounding box center [922, 153] width 15 height 15
click at [919, 146] on icon "submit" at bounding box center [922, 153] width 15 height 15
click at [61, 158] on link "ID Verifications" at bounding box center [81, 171] width 138 height 29
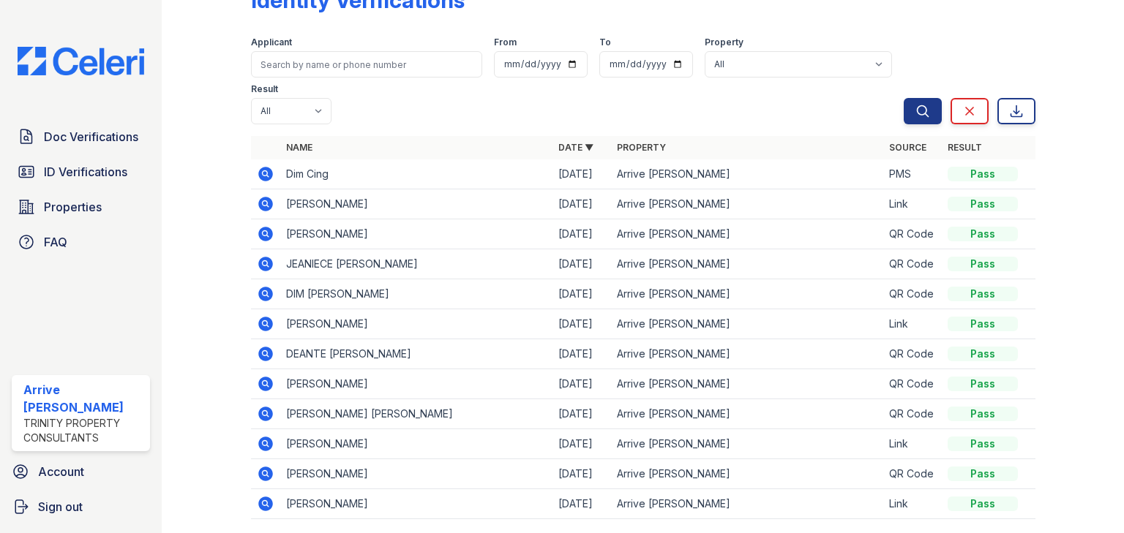
scroll to position [108, 0]
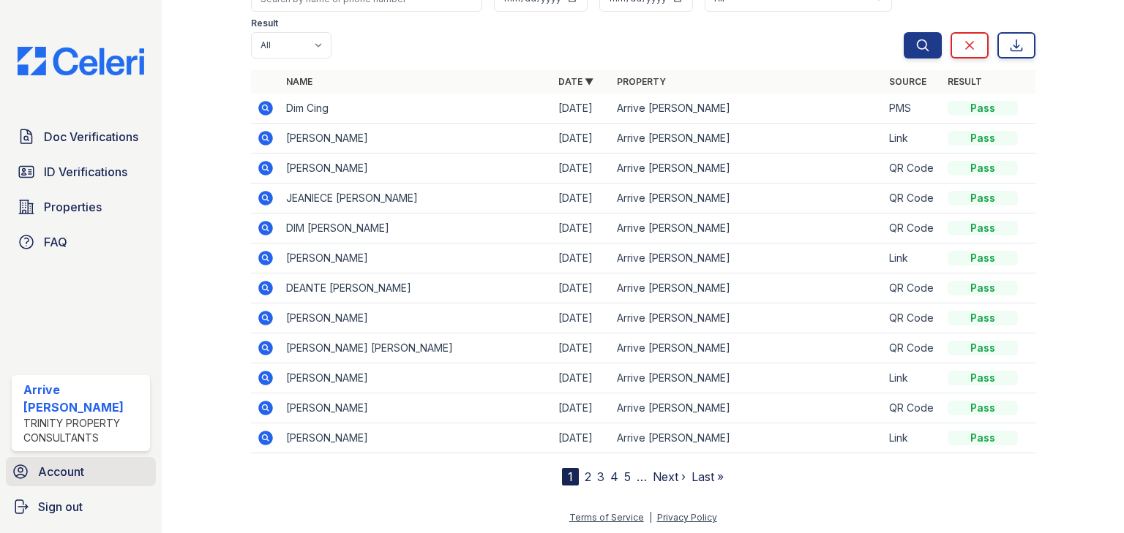
click at [50, 471] on span "Account" at bounding box center [61, 472] width 46 height 18
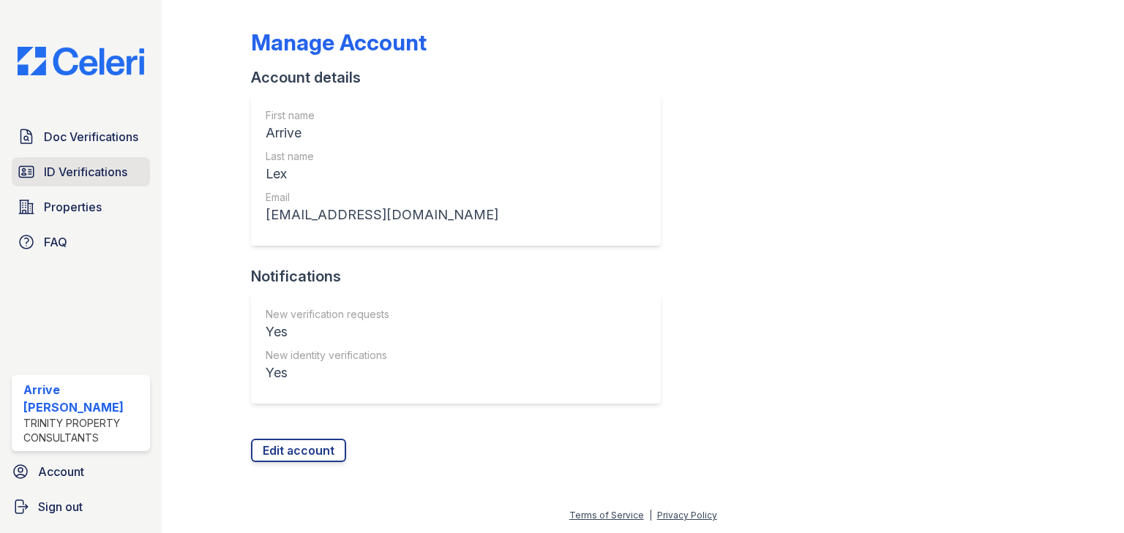
click at [56, 173] on span "ID Verifications" at bounding box center [85, 172] width 83 height 18
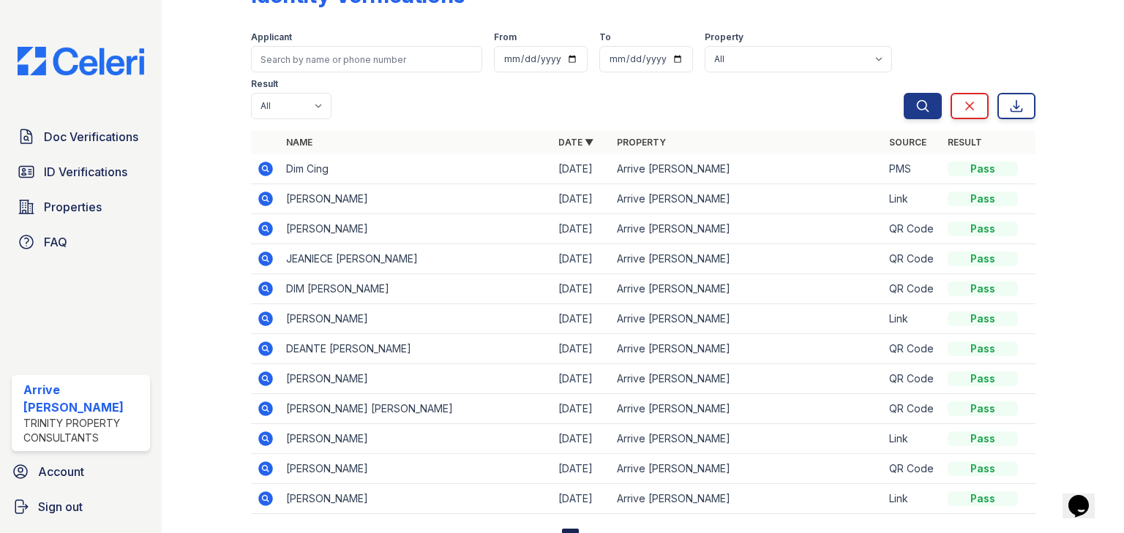
scroll to position [108, 0]
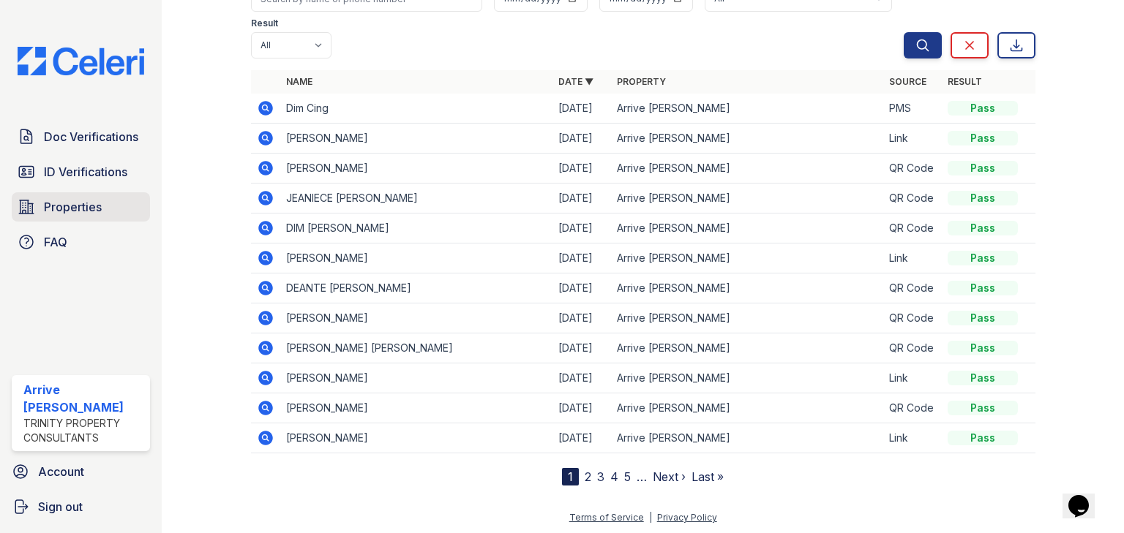
click at [64, 206] on span "Properties" at bounding box center [73, 207] width 58 height 18
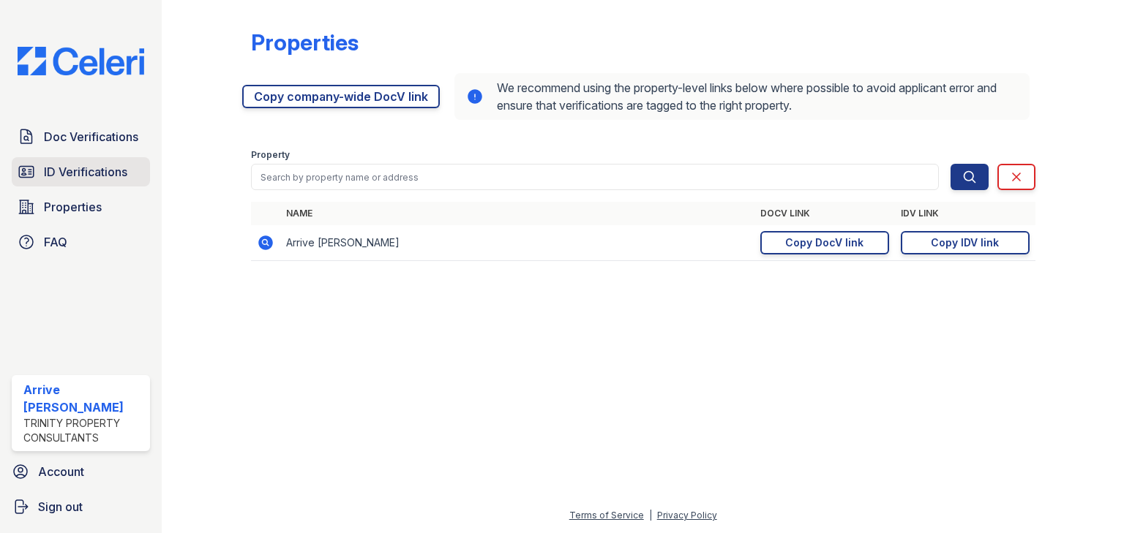
click at [94, 163] on span "ID Verifications" at bounding box center [85, 172] width 83 height 18
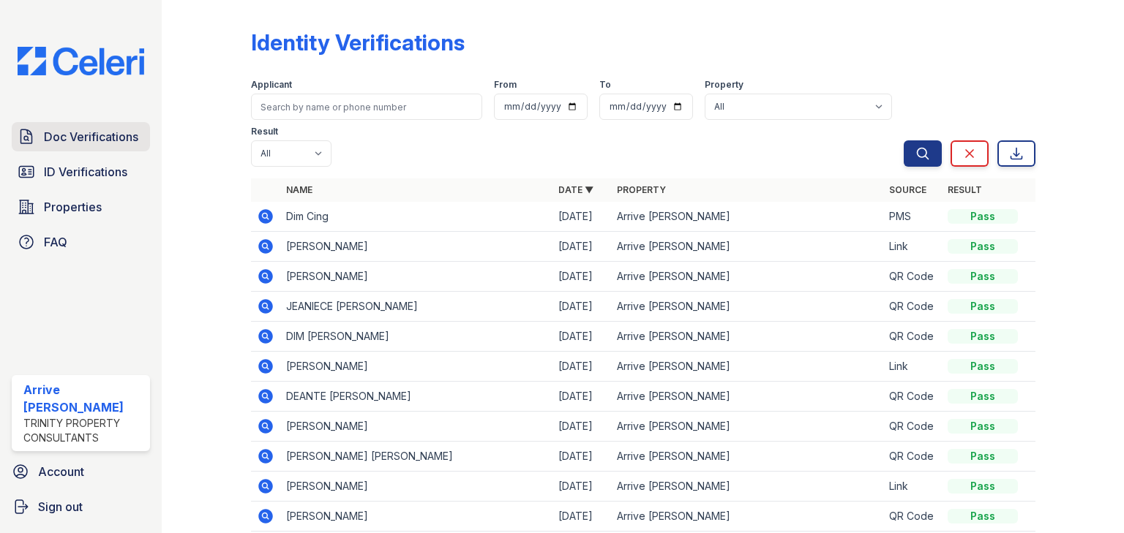
click at [106, 138] on span "Doc Verifications" at bounding box center [91, 137] width 94 height 18
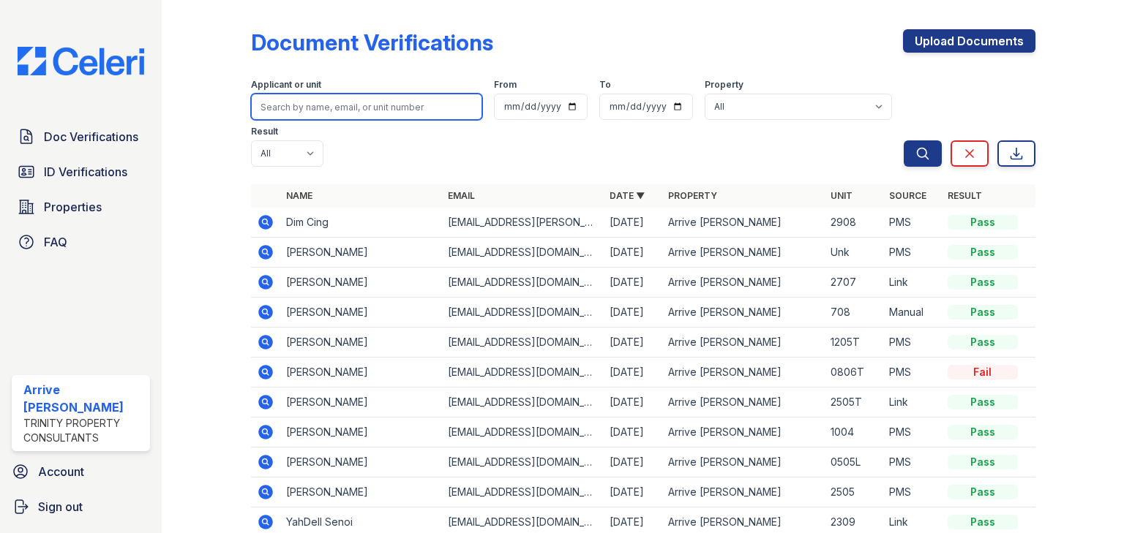
drag, startPoint x: 280, startPoint y: 114, endPoint x: 298, endPoint y: 105, distance: 20.6
click at [298, 105] on input "search" at bounding box center [366, 107] width 231 height 26
type input "tyshawn"
click at [903, 140] on button "Search" at bounding box center [922, 153] width 38 height 26
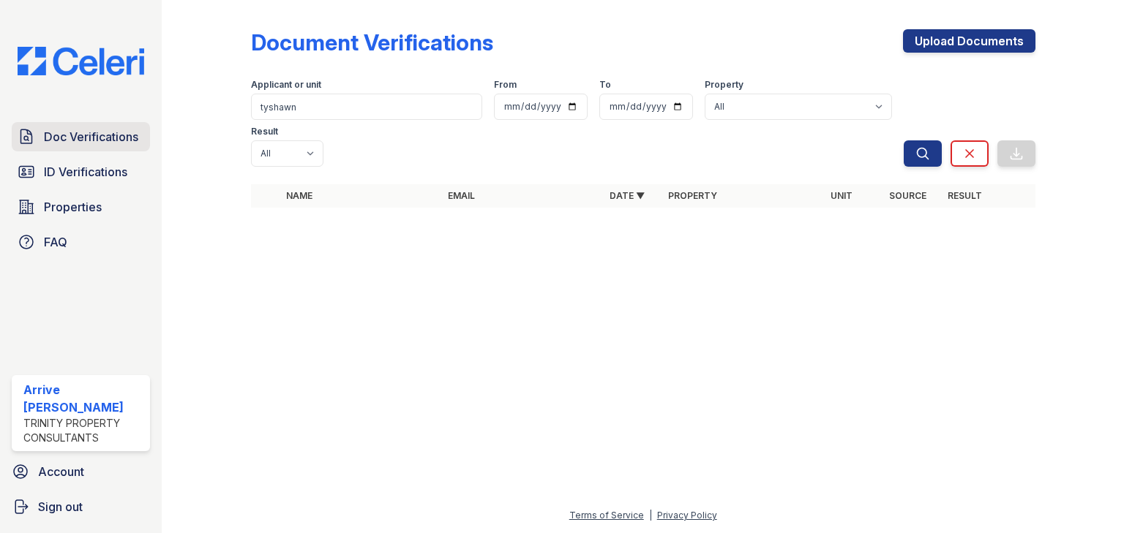
click at [93, 135] on span "Doc Verifications" at bounding box center [91, 137] width 94 height 18
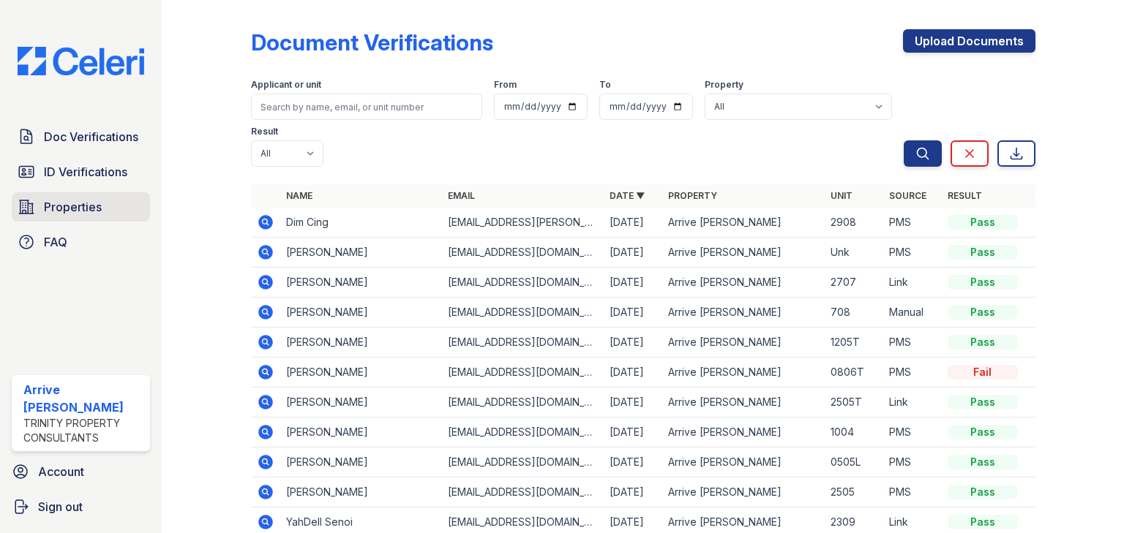
click at [72, 213] on span "Properties" at bounding box center [73, 207] width 58 height 18
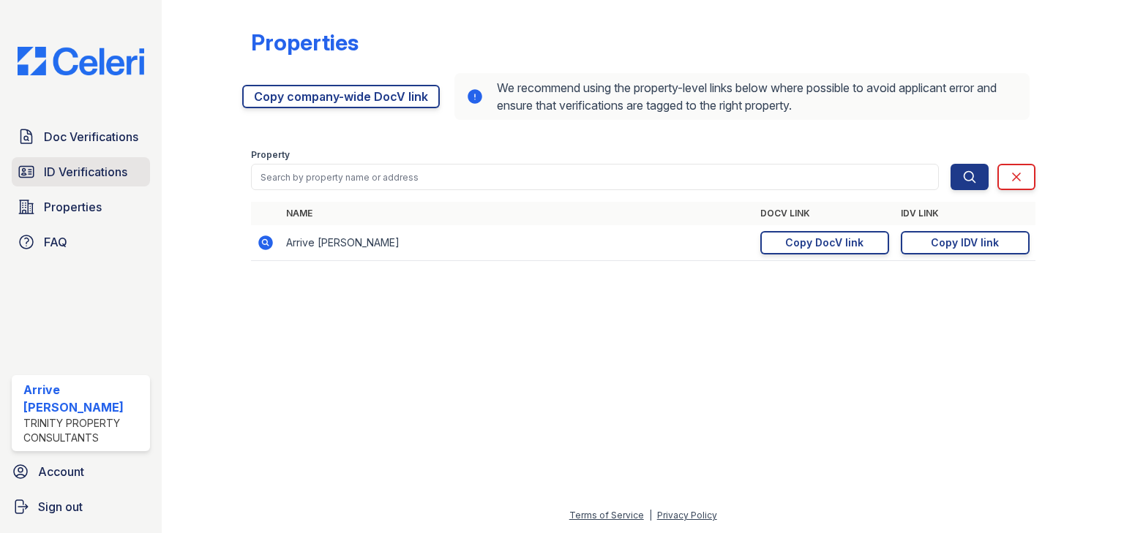
click at [63, 174] on span "ID Verifications" at bounding box center [85, 172] width 83 height 18
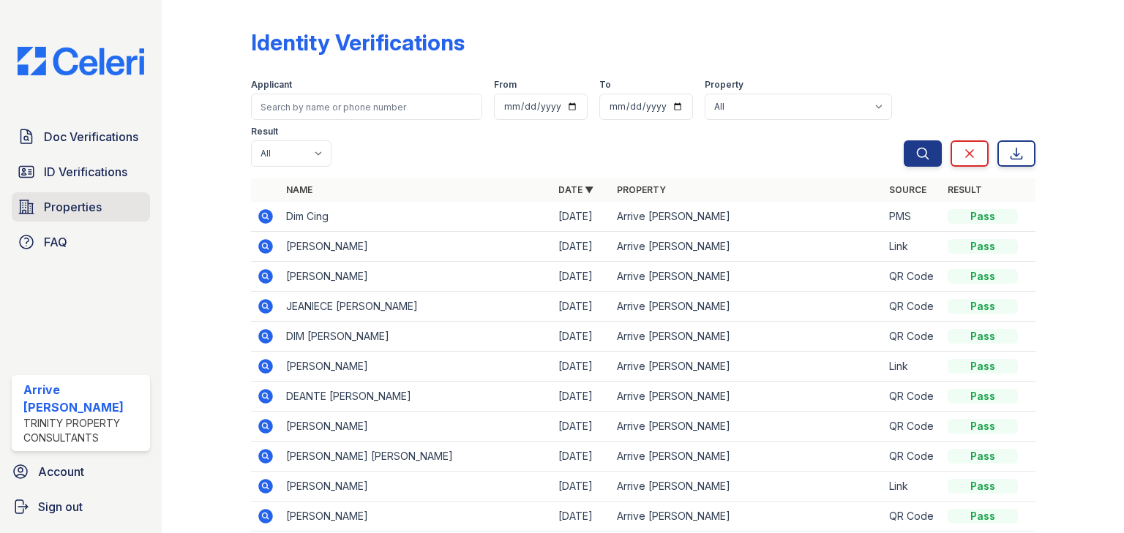
click at [53, 198] on span "Properties" at bounding box center [73, 207] width 58 height 18
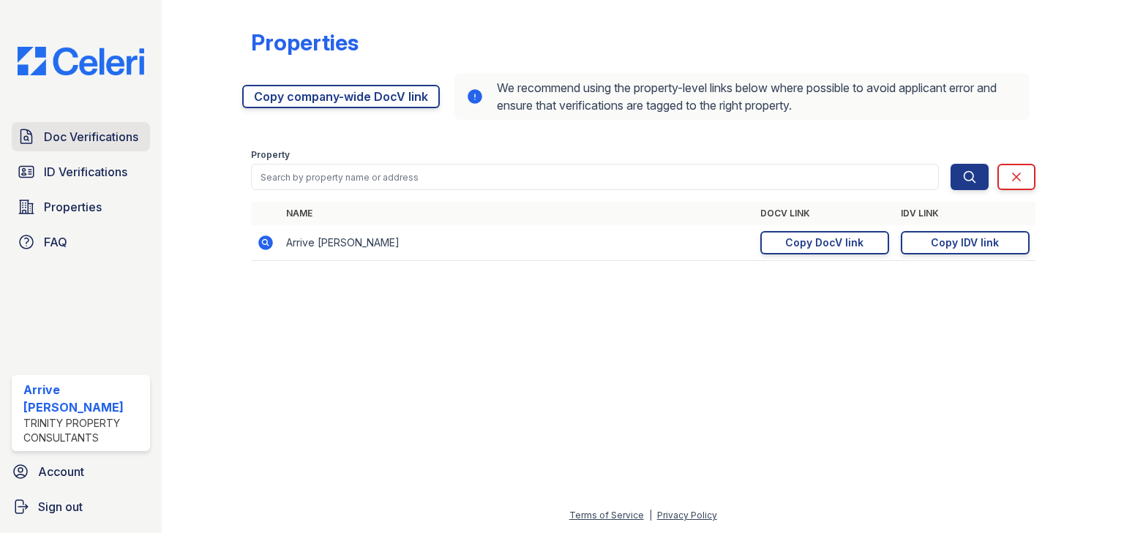
click at [53, 146] on link "Doc Verifications" at bounding box center [81, 136] width 138 height 29
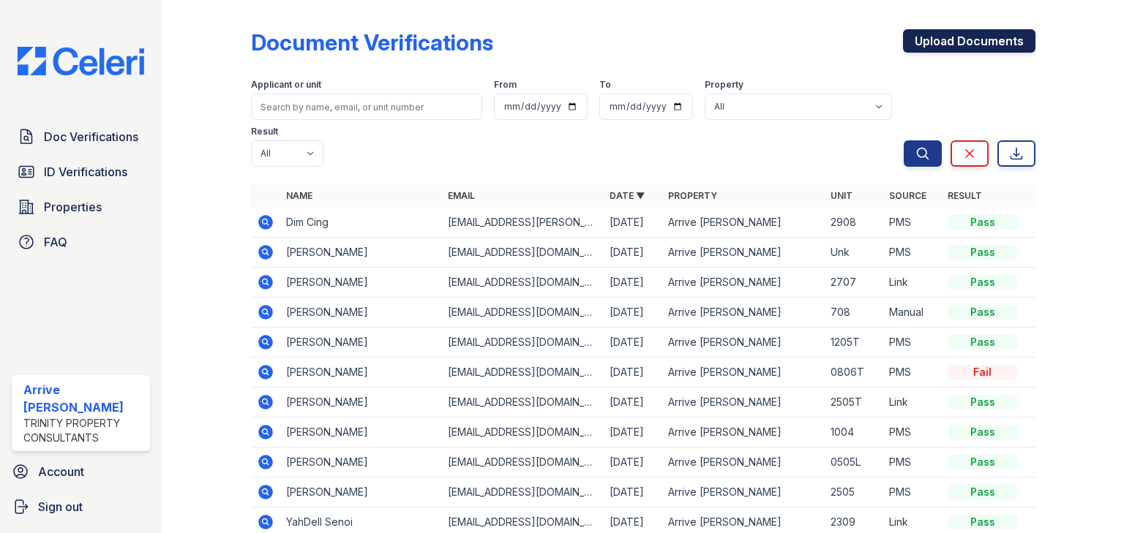
click at [927, 31] on link "Upload Documents" at bounding box center [969, 40] width 132 height 23
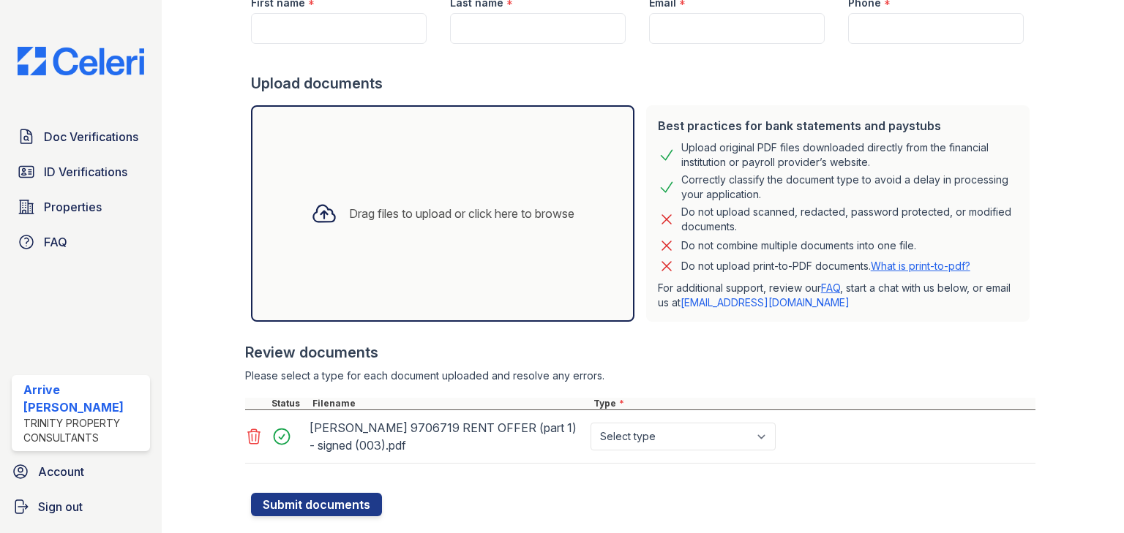
scroll to position [243, 0]
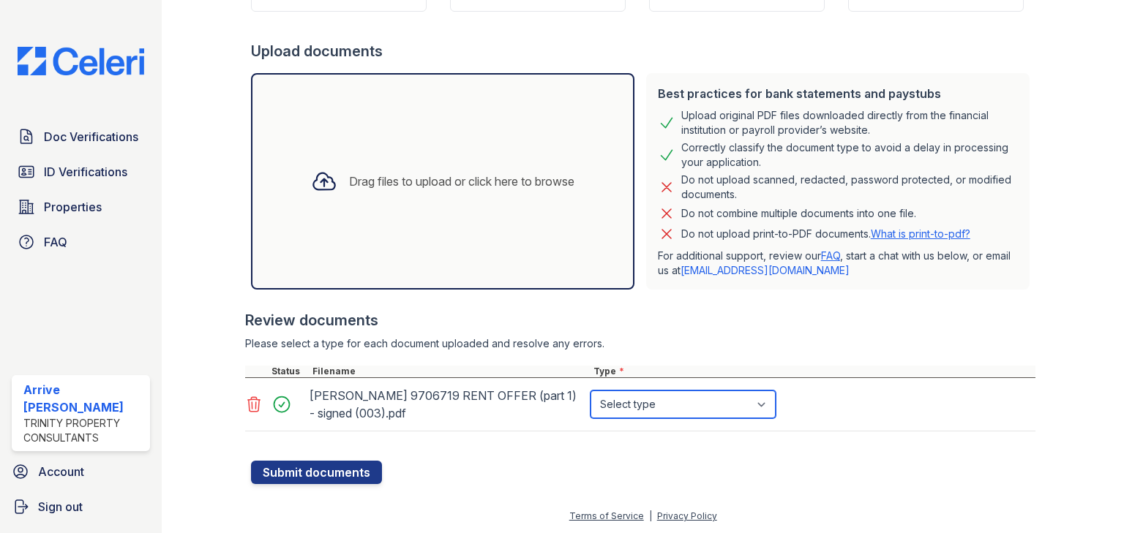
click at [647, 405] on select "Select type Paystub Bank Statement Offer Letter Tax Documents Benefit Award Let…" at bounding box center [682, 405] width 185 height 28
select select "other"
click at [590, 391] on select "Select type Paystub Bank Statement Offer Letter Tax Documents Benefit Award Let…" at bounding box center [682, 405] width 185 height 28
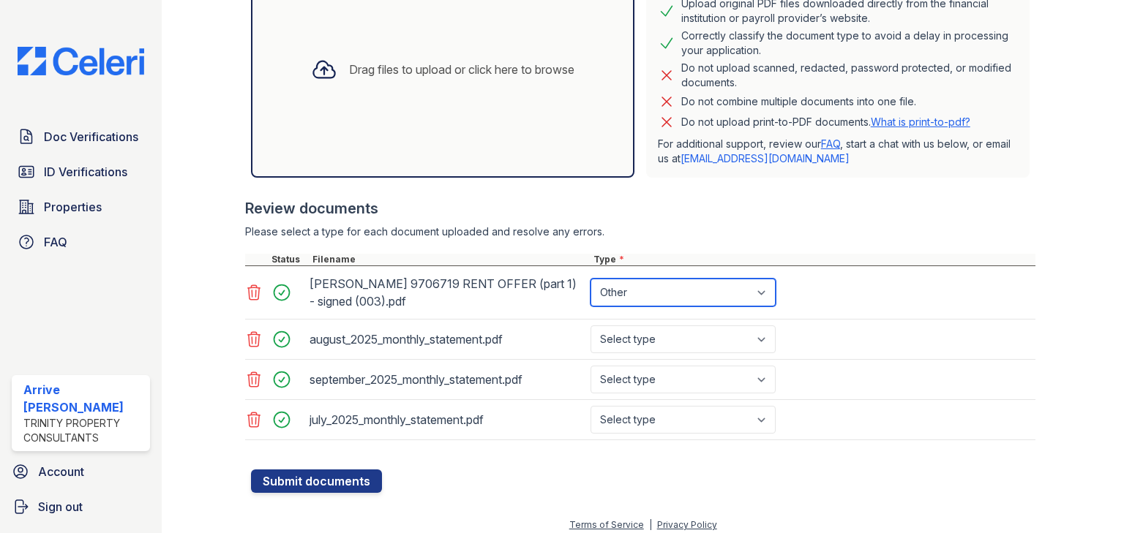
scroll to position [362, 0]
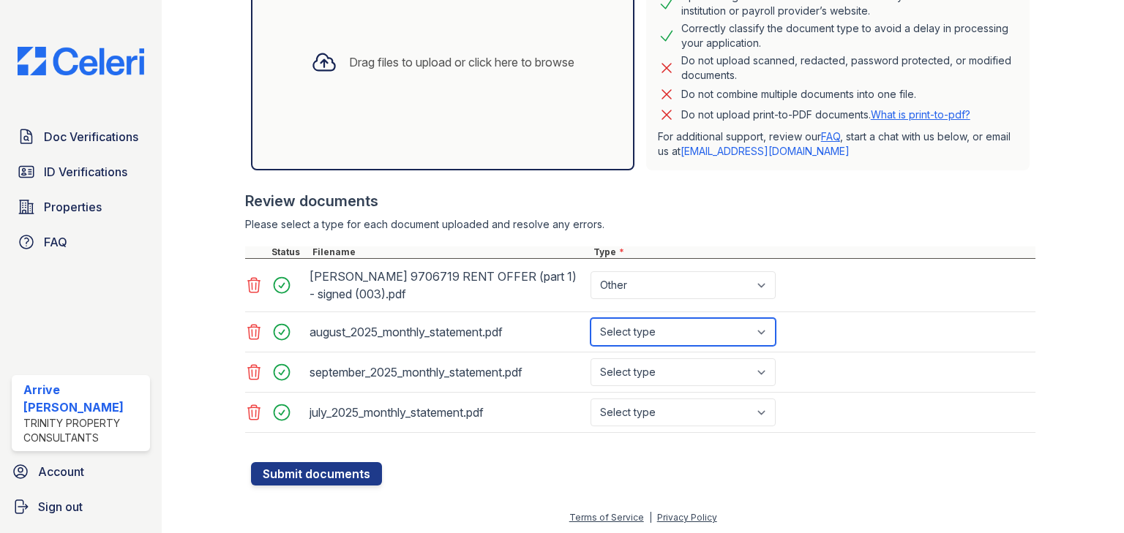
click at [666, 334] on select "Select type Paystub Bank Statement Offer Letter Tax Documents Benefit Award Let…" at bounding box center [682, 332] width 185 height 28
select select "bank_statement"
click at [590, 318] on select "Select type Paystub Bank Statement Offer Letter Tax Documents Benefit Award Let…" at bounding box center [682, 332] width 185 height 28
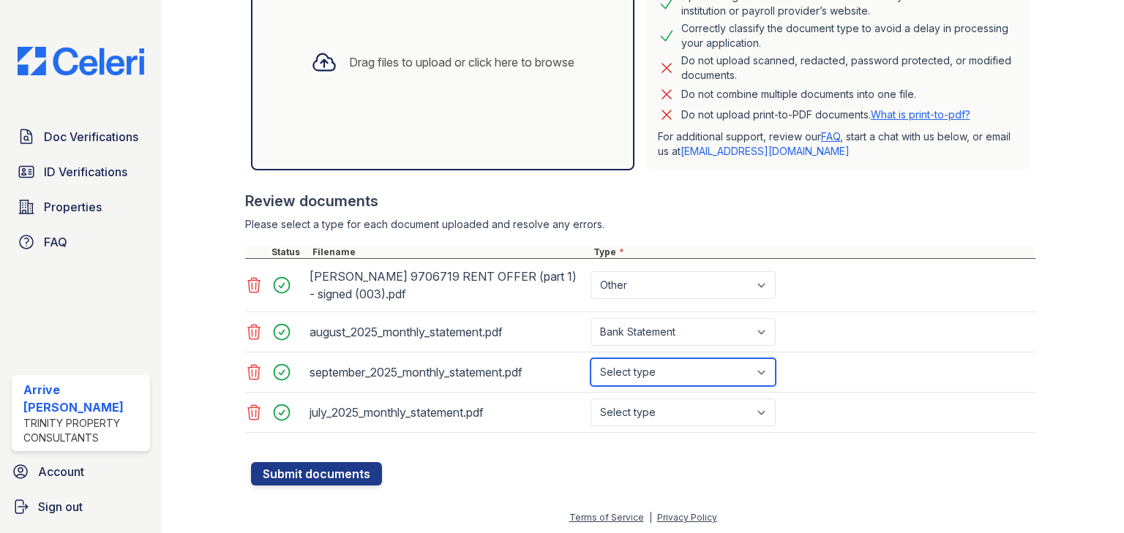
click at [669, 377] on select "Select type Paystub Bank Statement Offer Letter Tax Documents Benefit Award Let…" at bounding box center [682, 372] width 185 height 28
select select "bank_statement"
click at [590, 358] on select "Select type Paystub Bank Statement Offer Letter Tax Documents Benefit Award Let…" at bounding box center [682, 372] width 185 height 28
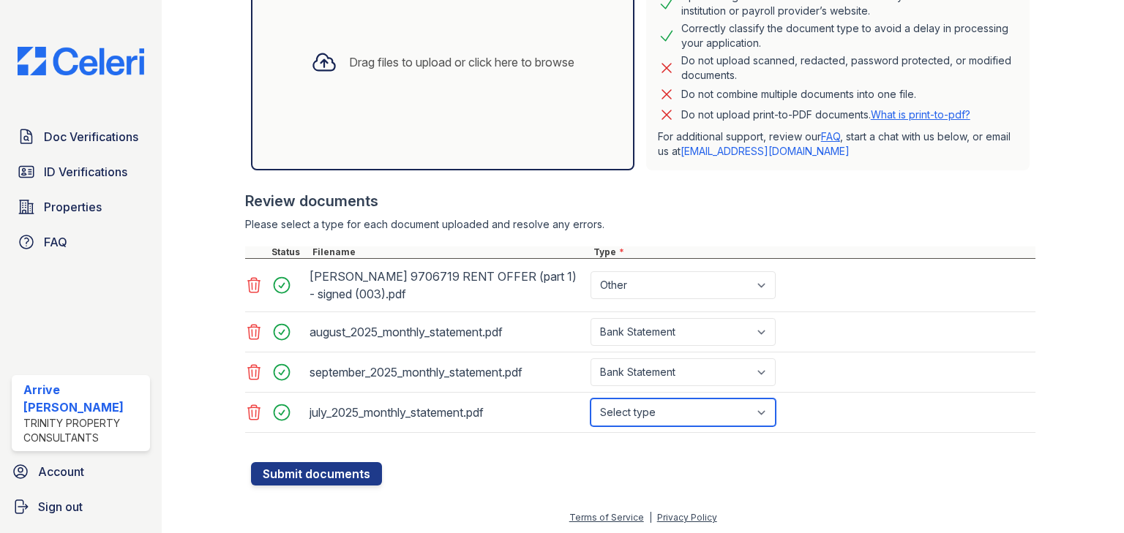
click at [664, 410] on select "Select type Paystub Bank Statement Offer Letter Tax Documents Benefit Award Let…" at bounding box center [682, 413] width 185 height 28
select select "bank_statement"
click at [590, 399] on select "Select type Paystub Bank Statement Offer Letter Tax Documents Benefit Award Let…" at bounding box center [682, 413] width 185 height 28
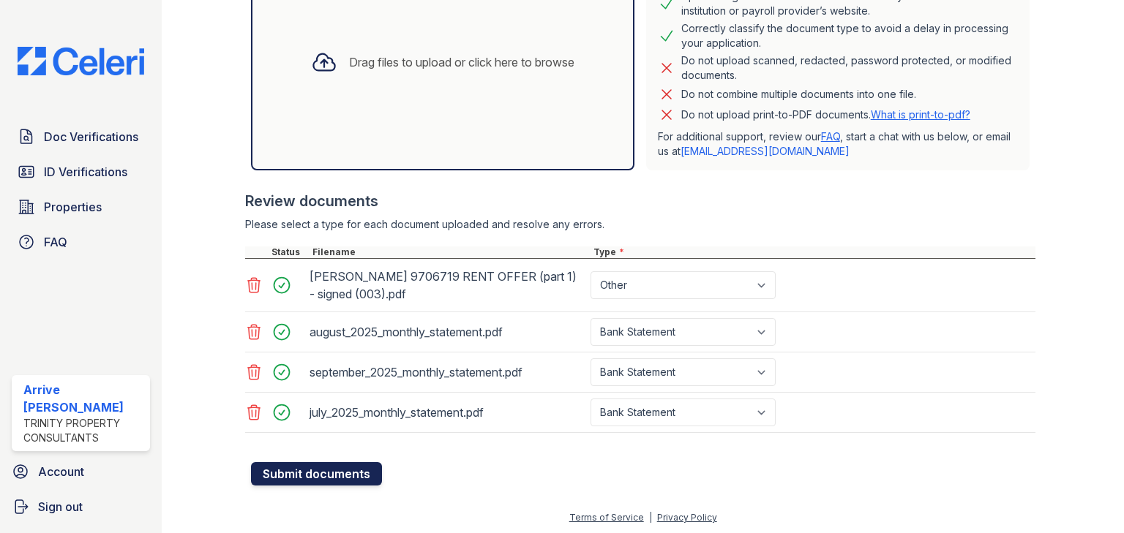
click at [328, 465] on button "Submit documents" at bounding box center [316, 473] width 131 height 23
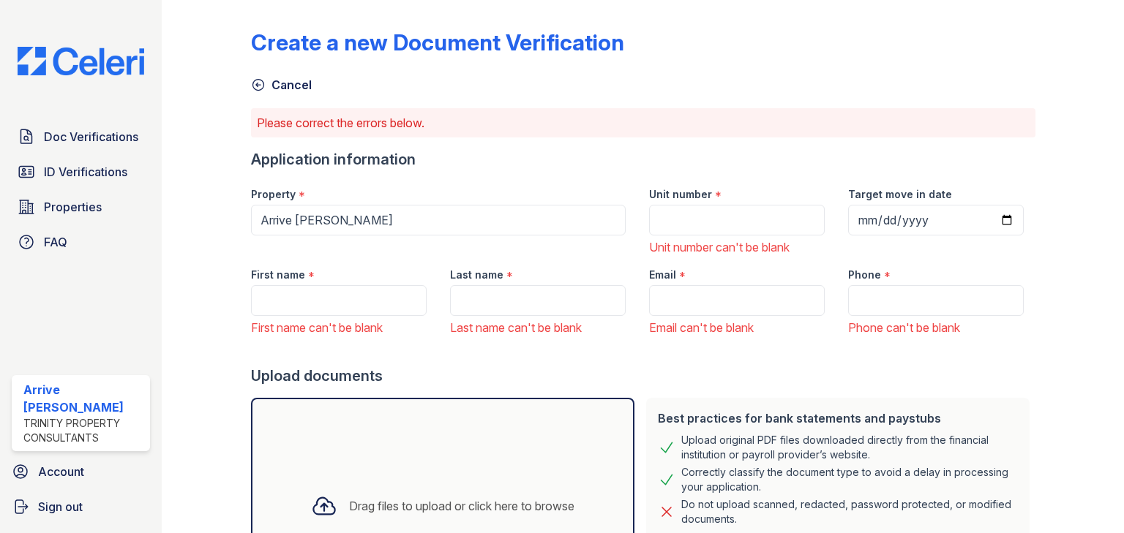
scroll to position [59, 0]
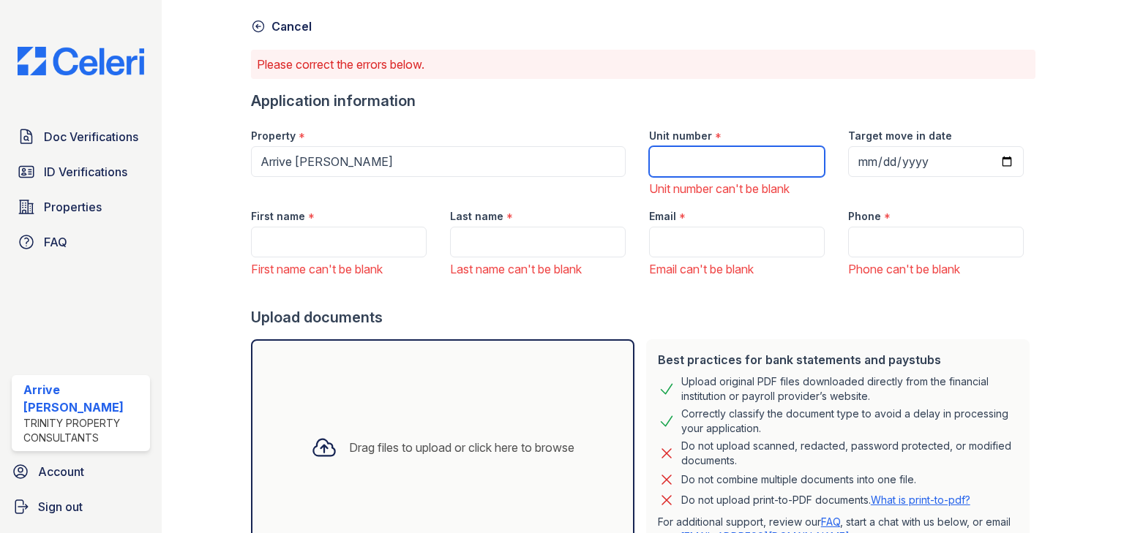
click at [783, 172] on input "Unit number" at bounding box center [737, 161] width 176 height 31
type input "1210"
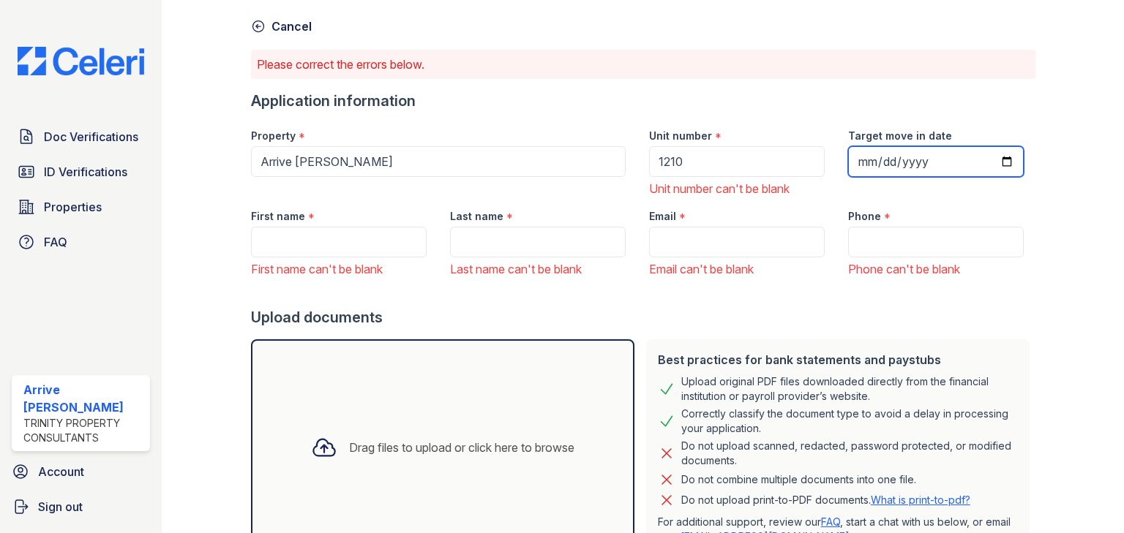
click at [995, 164] on input "Target move in date" at bounding box center [936, 161] width 176 height 31
type input "2025-09-29"
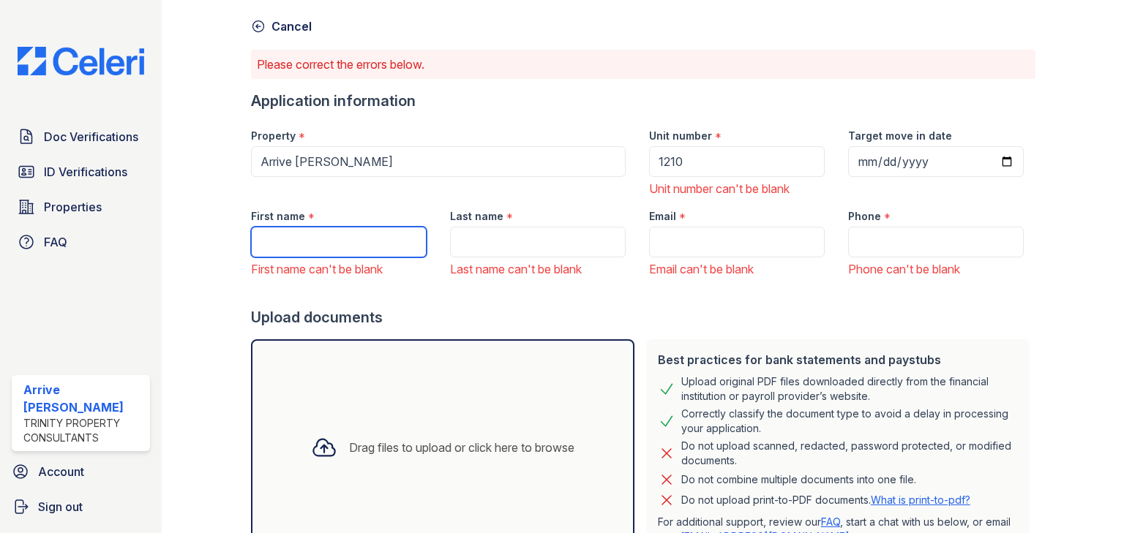
click at [348, 238] on input "First name" at bounding box center [339, 242] width 176 height 31
type input "Tyshawn"
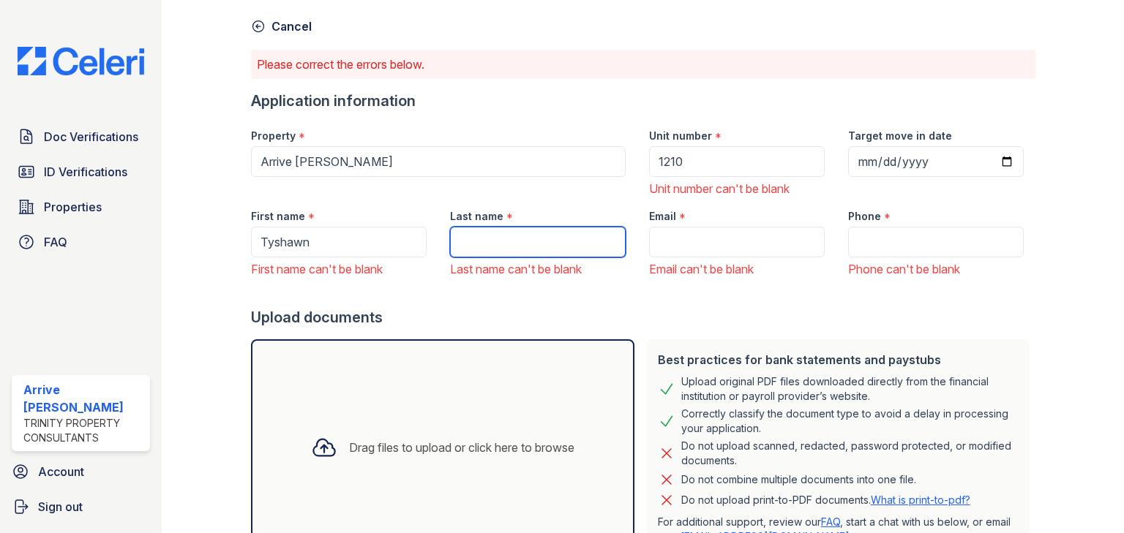
click at [462, 230] on input "Last name" at bounding box center [538, 242] width 176 height 31
type input "[PERSON_NAME]"
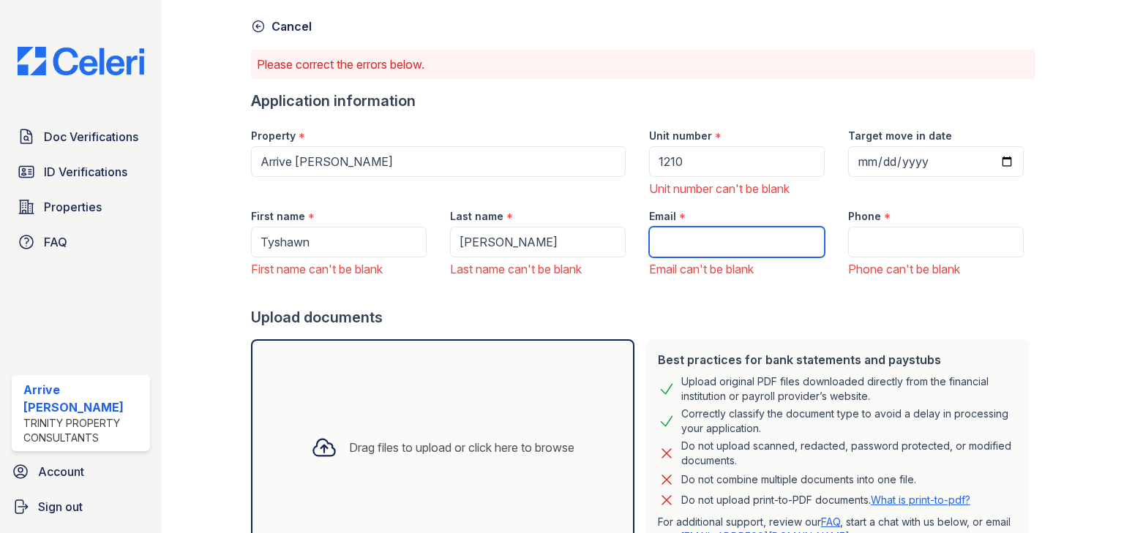
click at [677, 240] on input "Email" at bounding box center [737, 242] width 176 height 31
paste input "[EMAIL_ADDRESS][DOMAIN_NAME]"
type input "[EMAIL_ADDRESS][DOMAIN_NAME]"
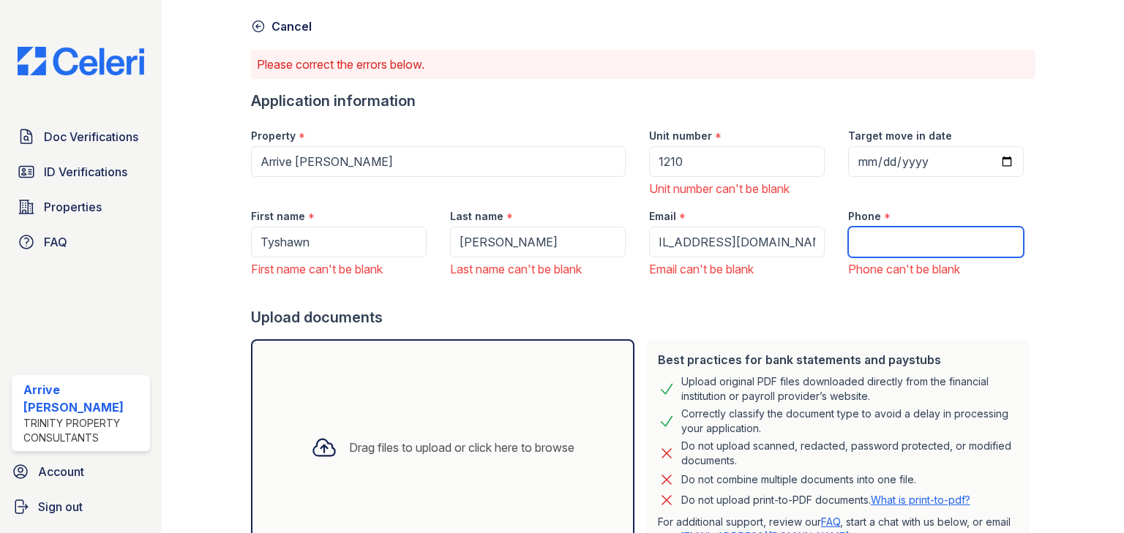
click at [886, 246] on input "Phone" at bounding box center [936, 242] width 176 height 31
paste input "(312) 497-3754"
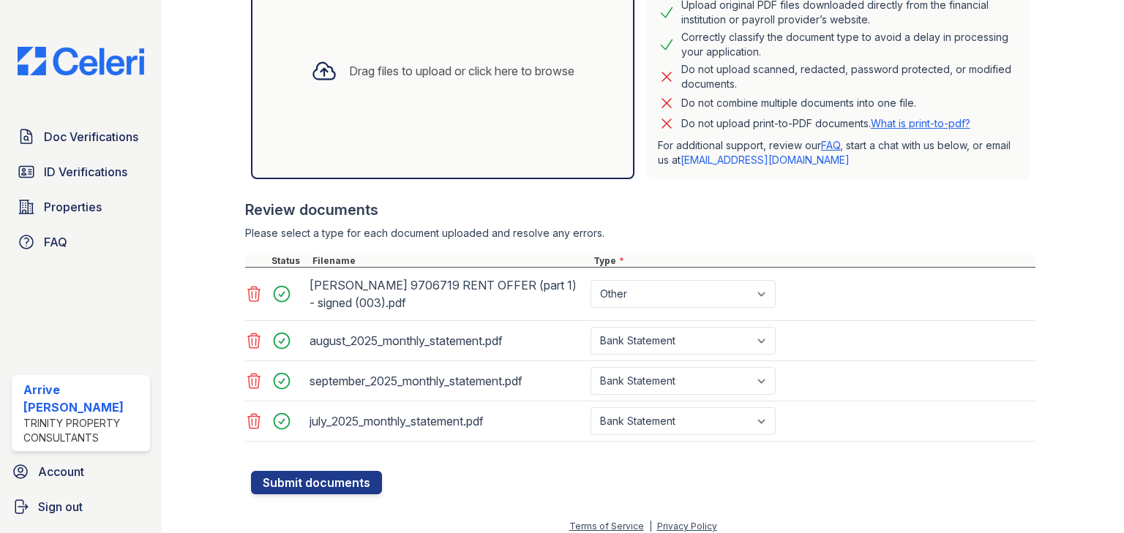
scroll to position [444, 0]
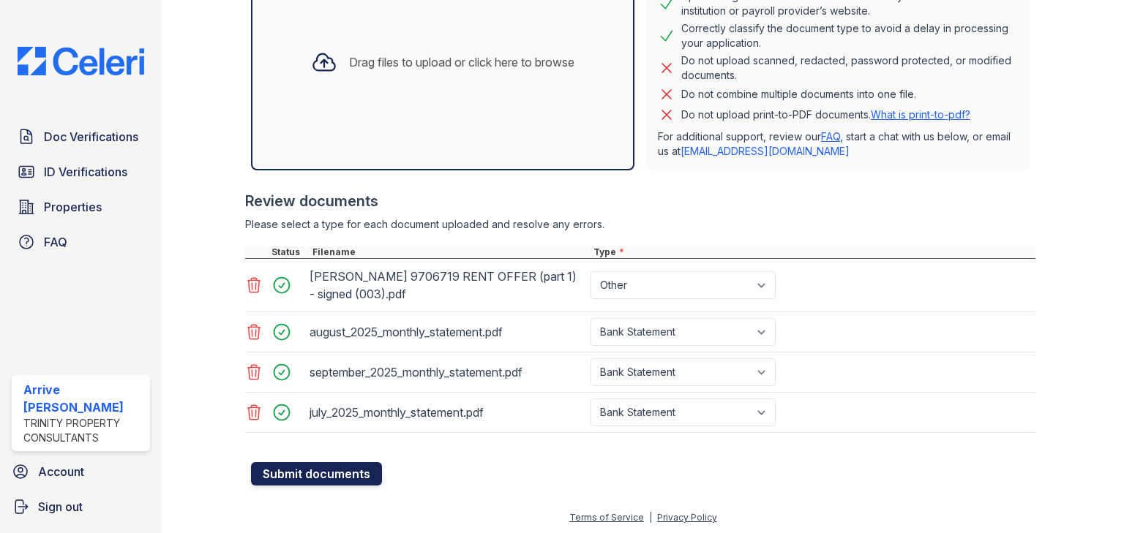
type input "(312) 497-3754"
click at [359, 465] on button "Submit documents" at bounding box center [316, 473] width 131 height 23
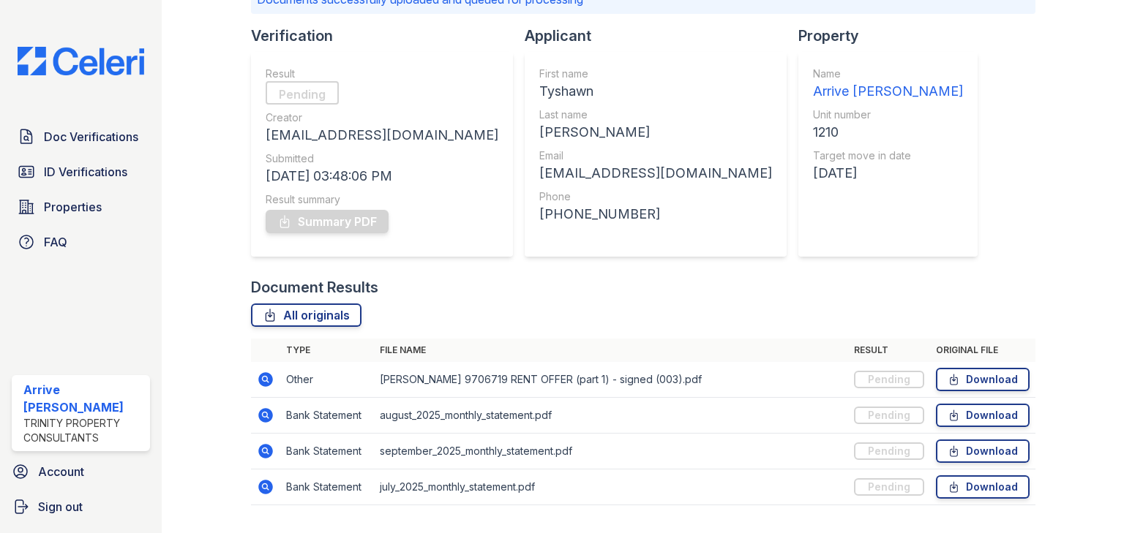
scroll to position [159, 0]
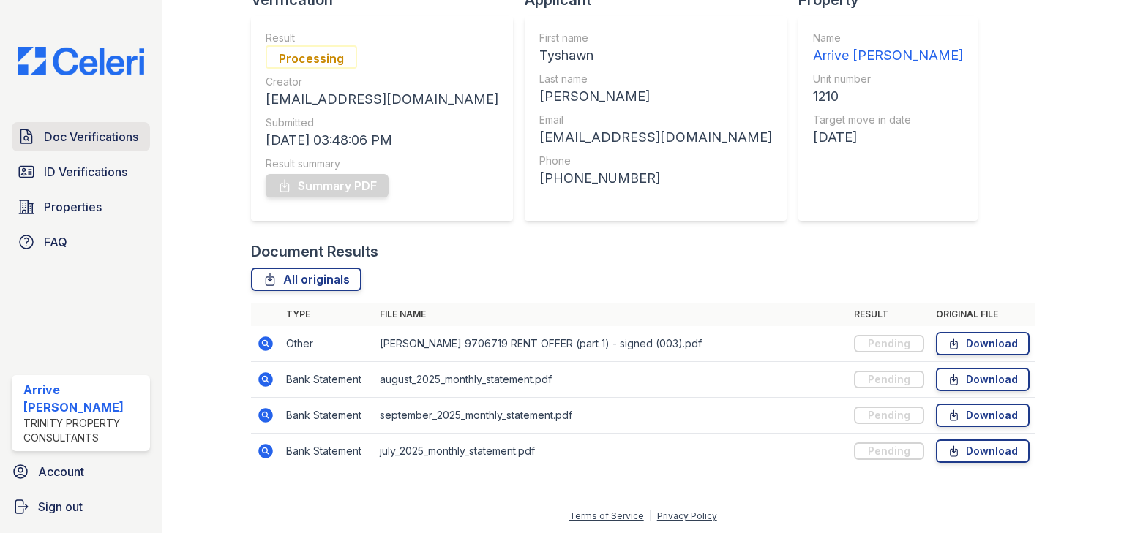
click at [64, 132] on span "Doc Verifications" at bounding box center [91, 137] width 94 height 18
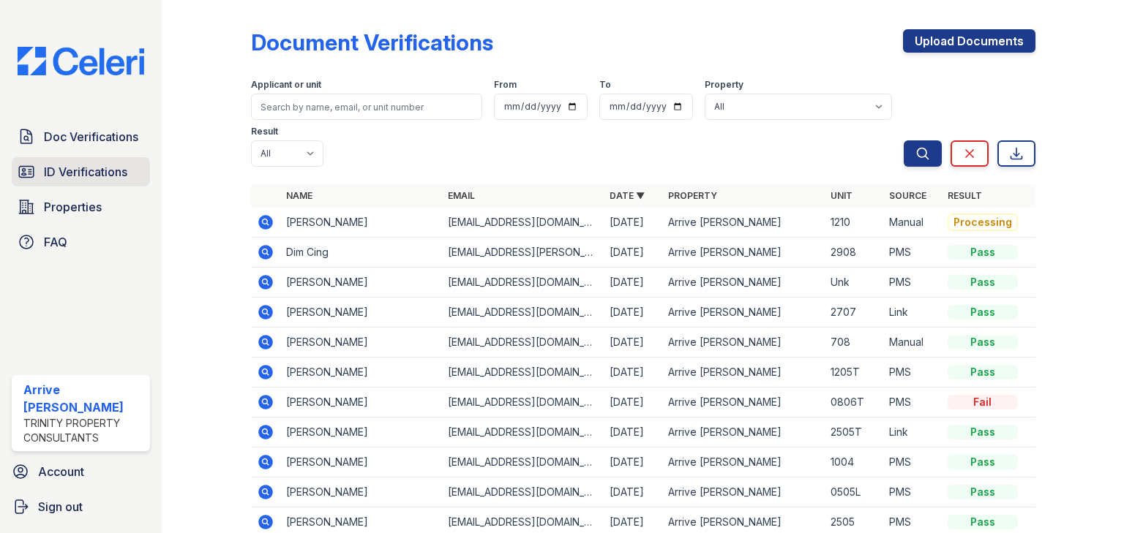
click at [86, 176] on span "ID Verifications" at bounding box center [85, 172] width 83 height 18
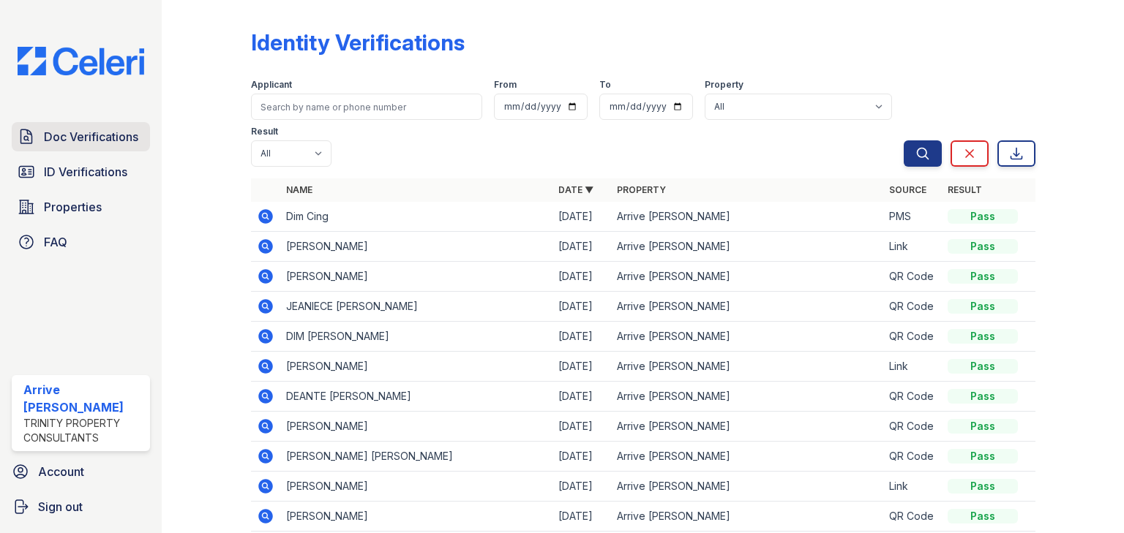
click at [94, 143] on span "Doc Verifications" at bounding box center [91, 137] width 94 height 18
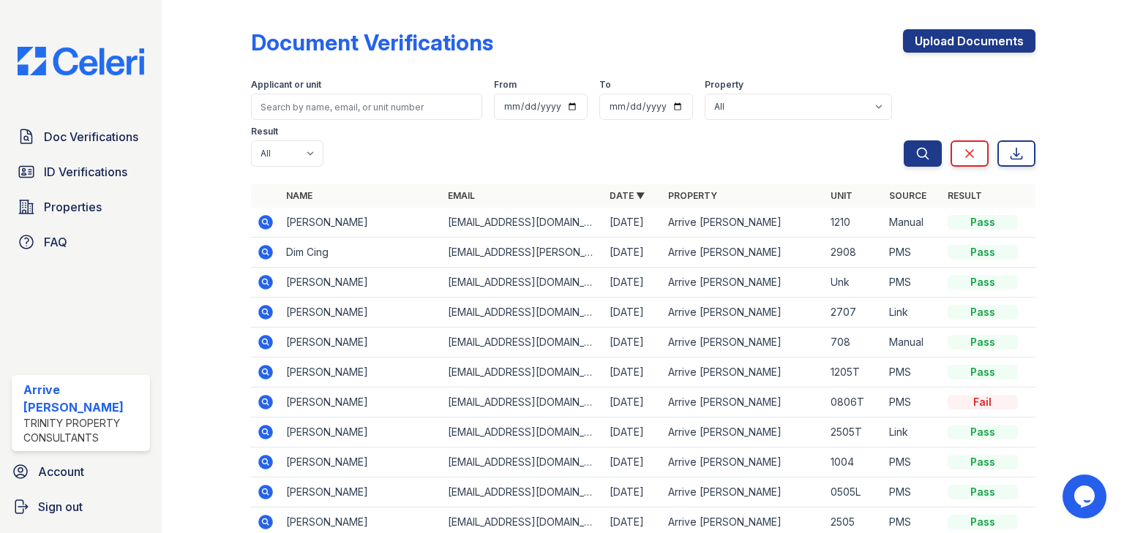
click at [260, 215] on icon at bounding box center [265, 222] width 15 height 15
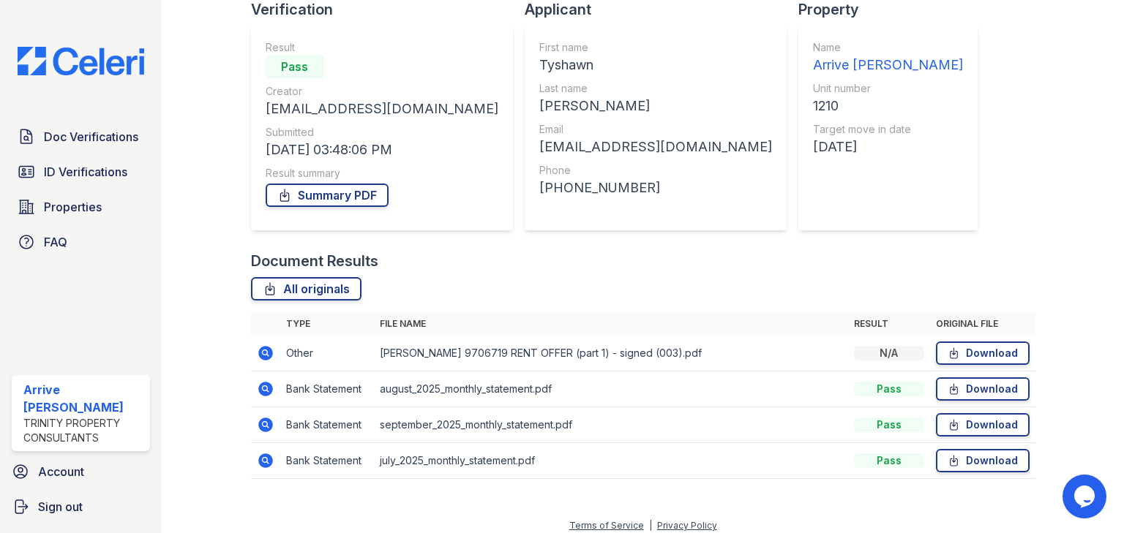
scroll to position [119, 0]
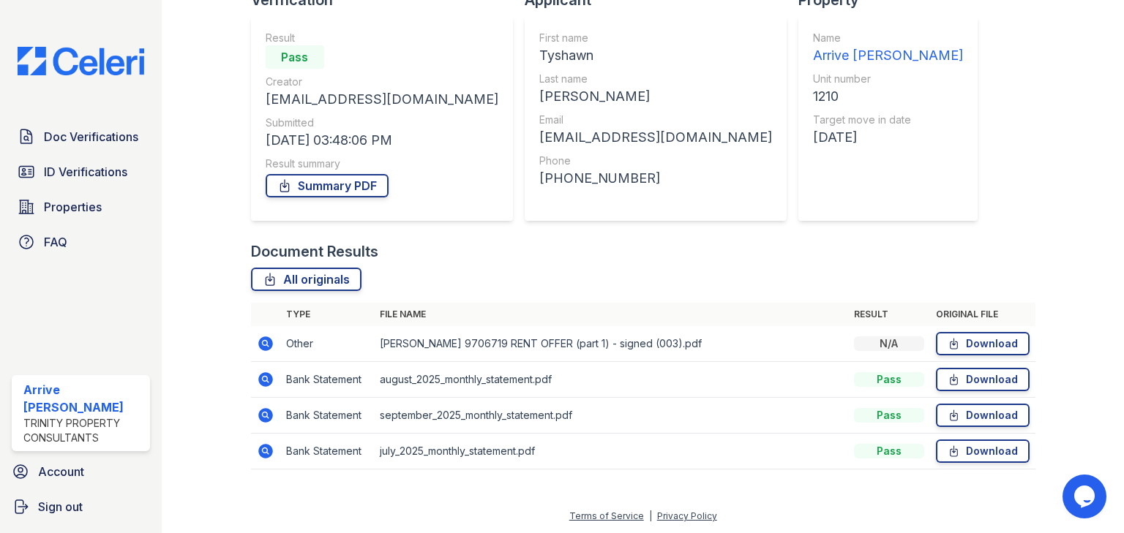
click at [263, 380] on icon at bounding box center [266, 380] width 18 height 18
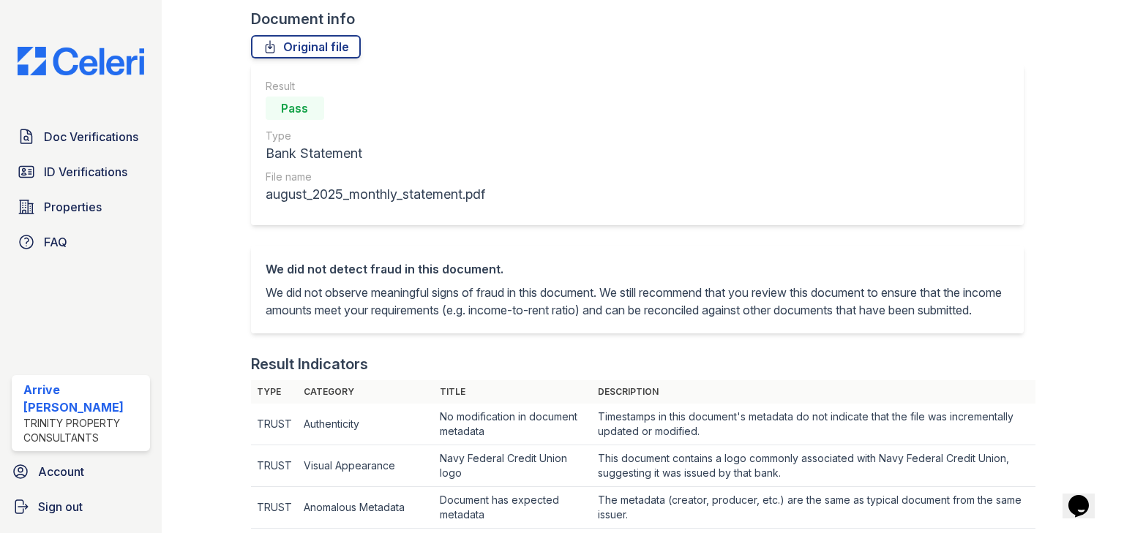
scroll to position [351, 0]
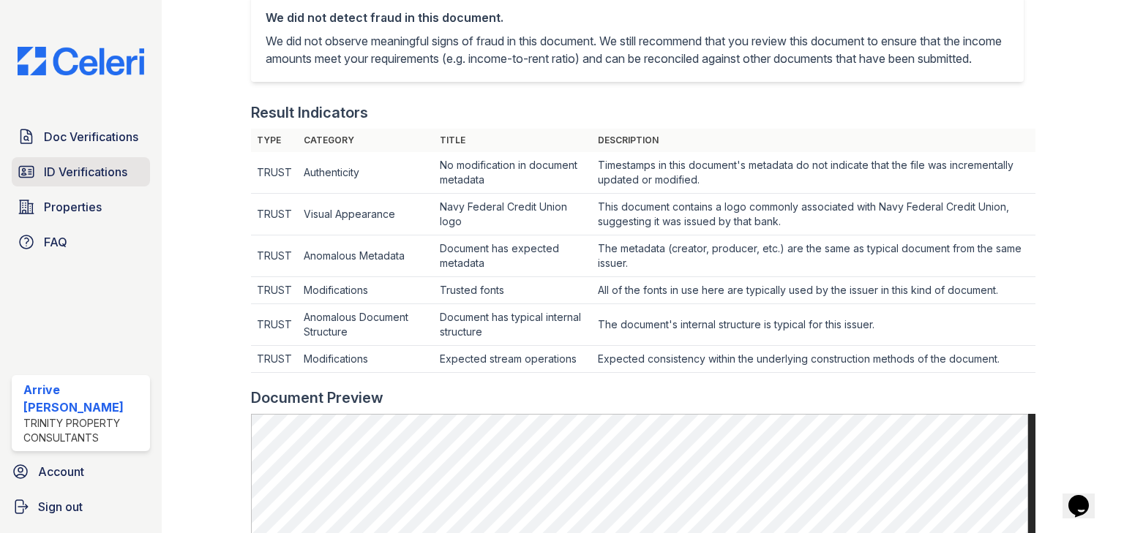
click at [105, 165] on span "ID Verifications" at bounding box center [85, 172] width 83 height 18
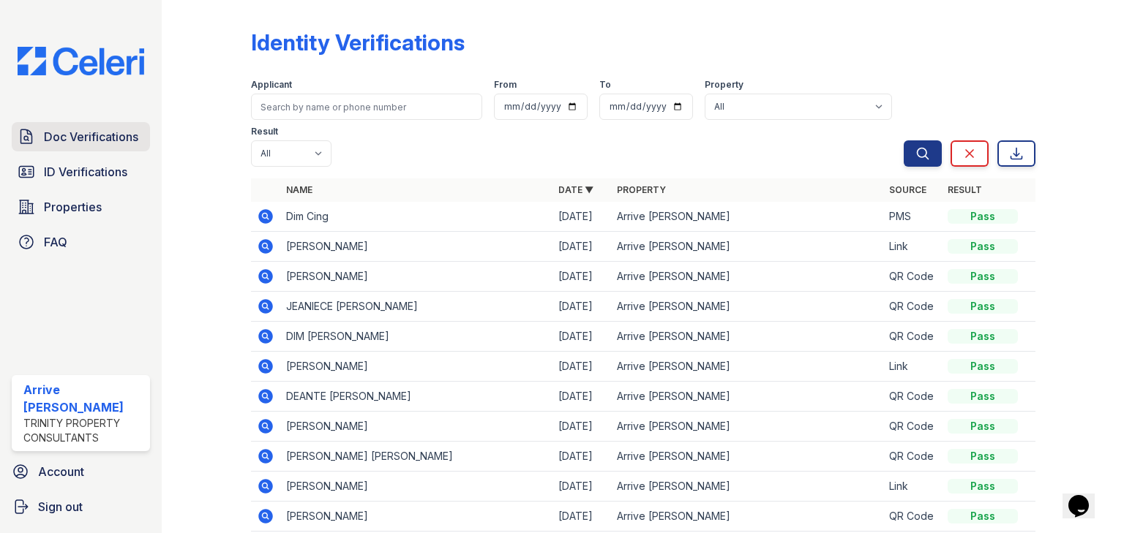
click at [80, 138] on span "Doc Verifications" at bounding box center [91, 137] width 94 height 18
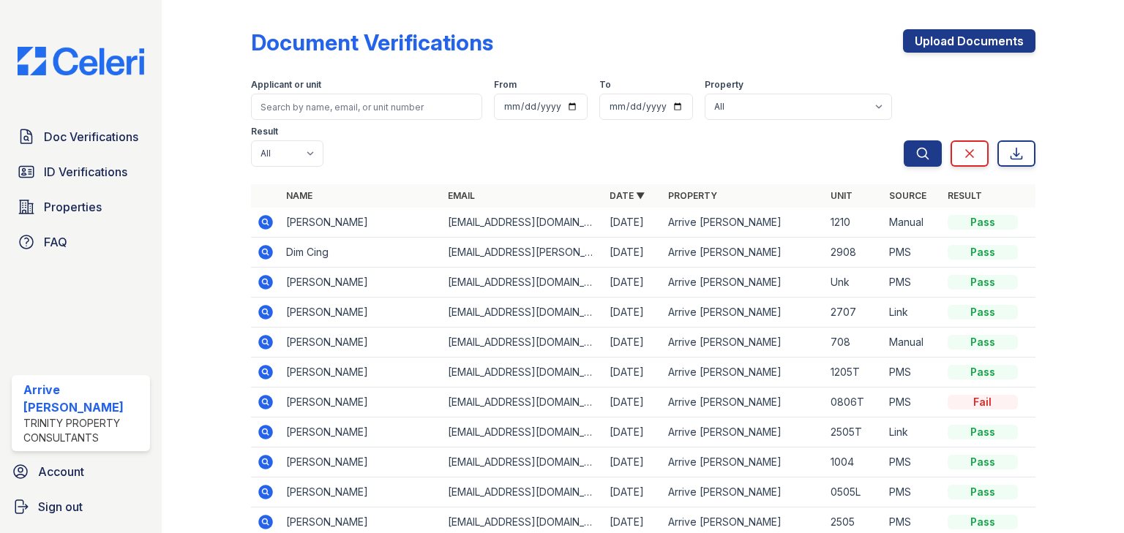
click at [272, 214] on icon at bounding box center [266, 223] width 18 height 18
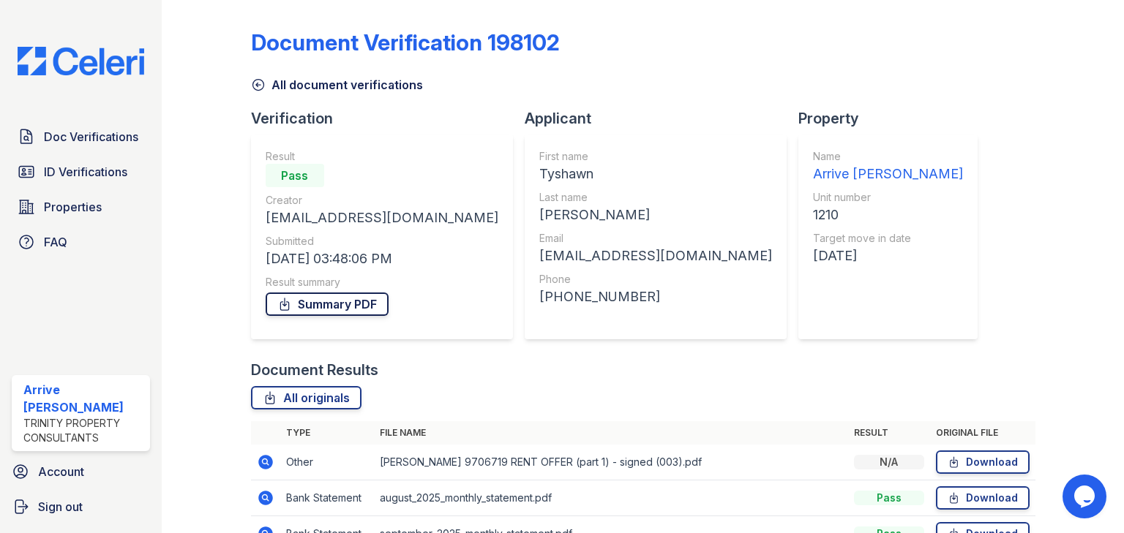
click at [356, 300] on link "Summary PDF" at bounding box center [327, 304] width 123 height 23
